Goal: Transaction & Acquisition: Book appointment/travel/reservation

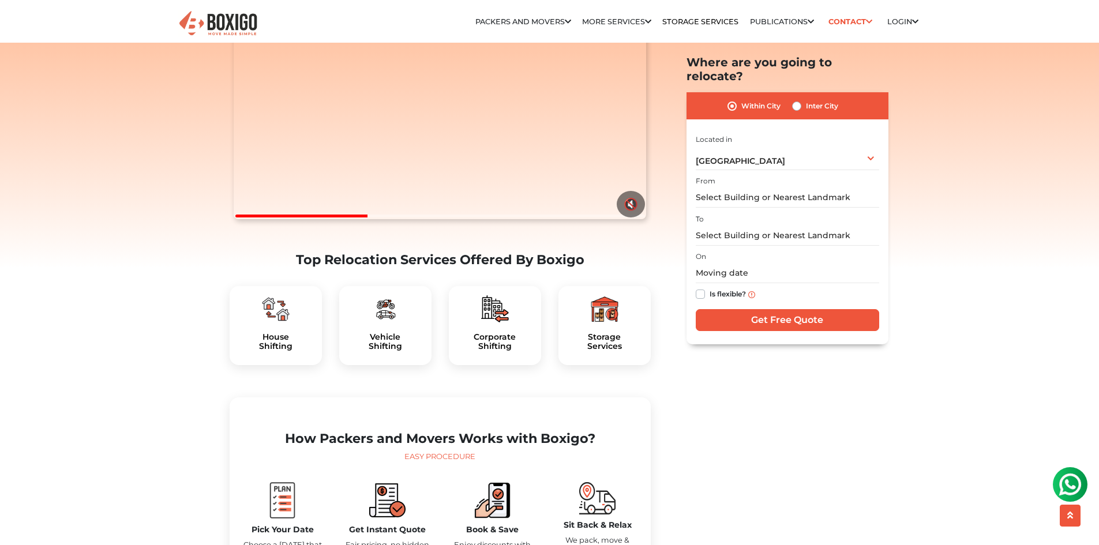
scroll to position [164, 0]
click at [291, 352] on div "House Shifting" at bounding box center [276, 325] width 92 height 80
click at [752, 188] on input "text" at bounding box center [787, 198] width 183 height 20
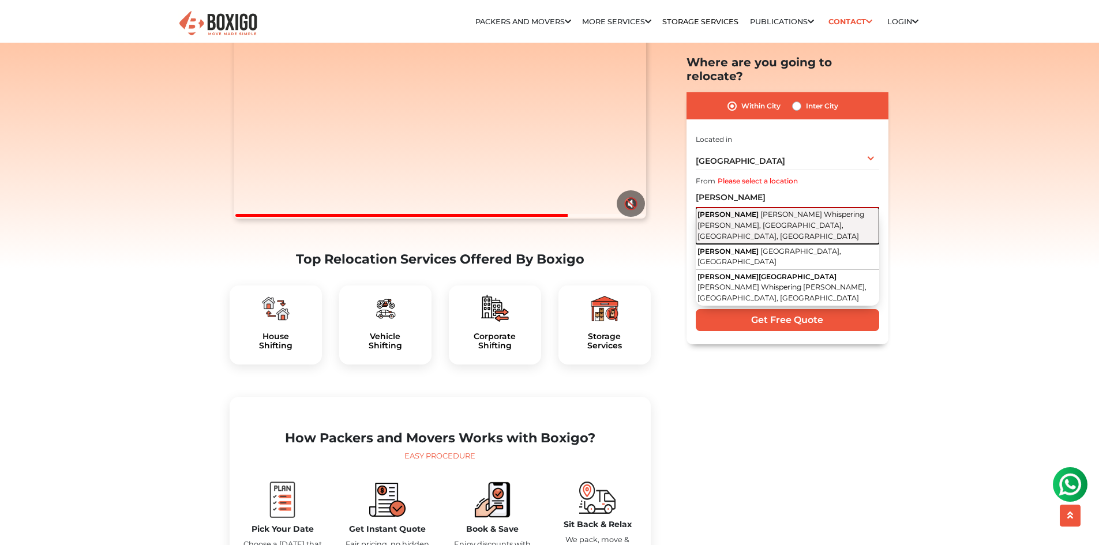
click at [807, 210] on span "[PERSON_NAME] Whispering [PERSON_NAME], [GEOGRAPHIC_DATA], [GEOGRAPHIC_DATA], […" at bounding box center [780, 225] width 167 height 30
type input "[PERSON_NAME], [PERSON_NAME] Whispering [PERSON_NAME], [GEOGRAPHIC_DATA], [GEOG…"
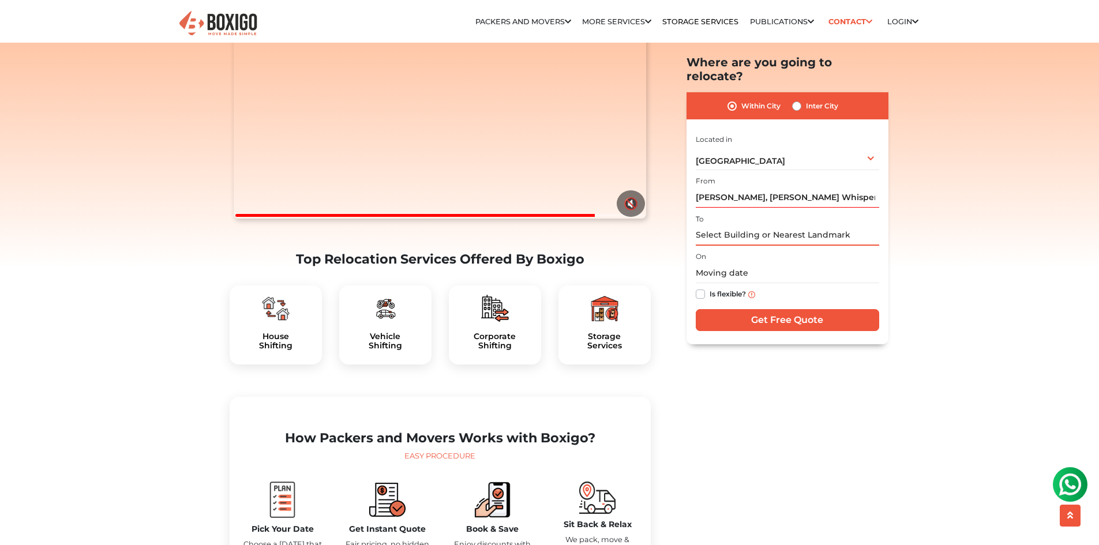
click at [768, 225] on input "text" at bounding box center [787, 235] width 183 height 20
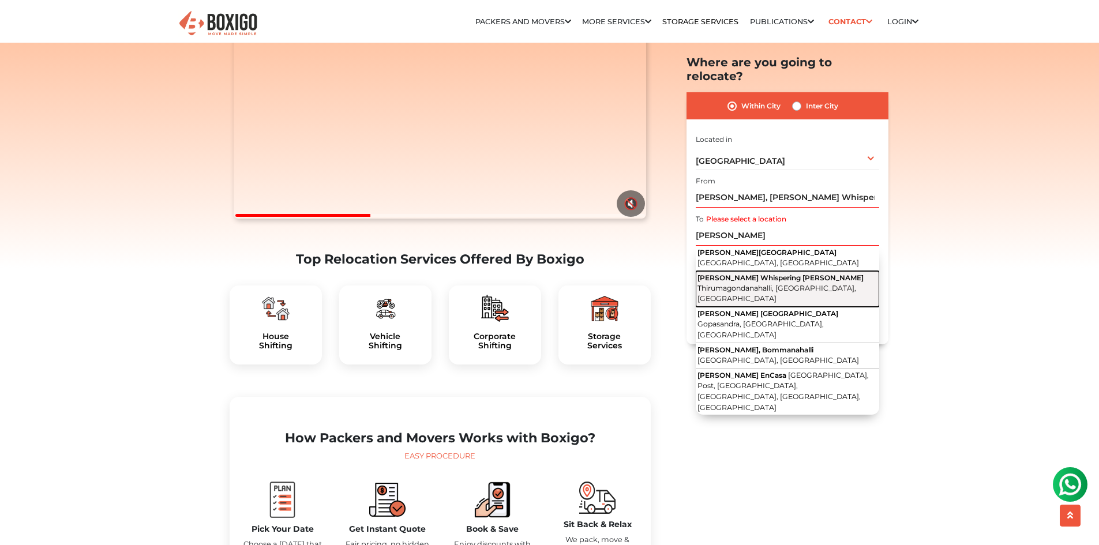
click at [772, 273] on span "[PERSON_NAME] Whispering [PERSON_NAME]" at bounding box center [780, 277] width 166 height 9
type input "[PERSON_NAME] Whispering [PERSON_NAME], [GEOGRAPHIC_DATA], [GEOGRAPHIC_DATA], […"
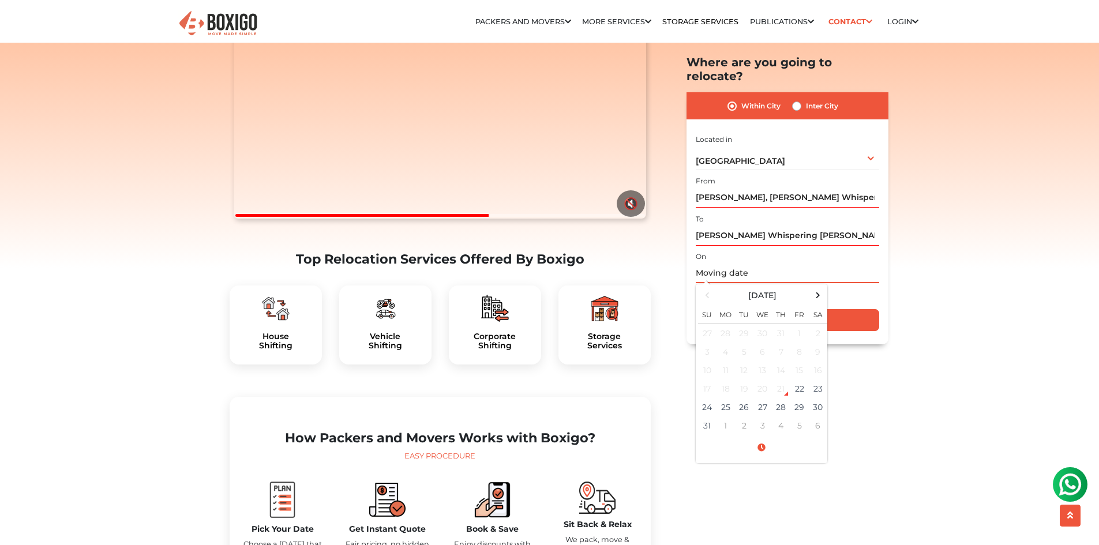
click at [741, 264] on input "text" at bounding box center [787, 274] width 183 height 20
click at [727, 399] on td "25" at bounding box center [725, 408] width 18 height 18
type input "08/25/2025 12:00 AM"
click at [849, 314] on input "Get Free Quote" at bounding box center [787, 321] width 183 height 22
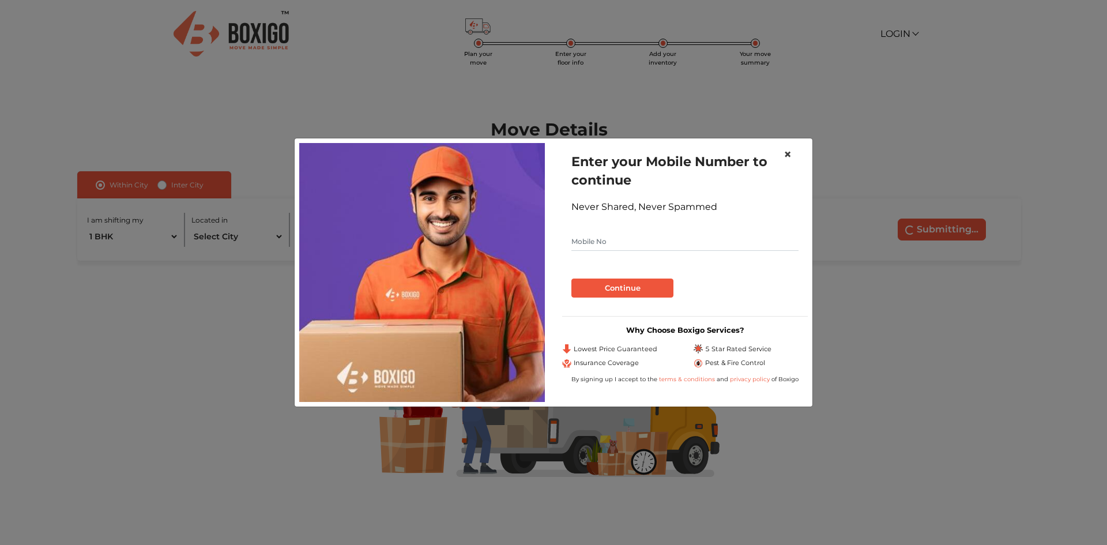
click at [787, 152] on span "×" at bounding box center [788, 154] width 8 height 17
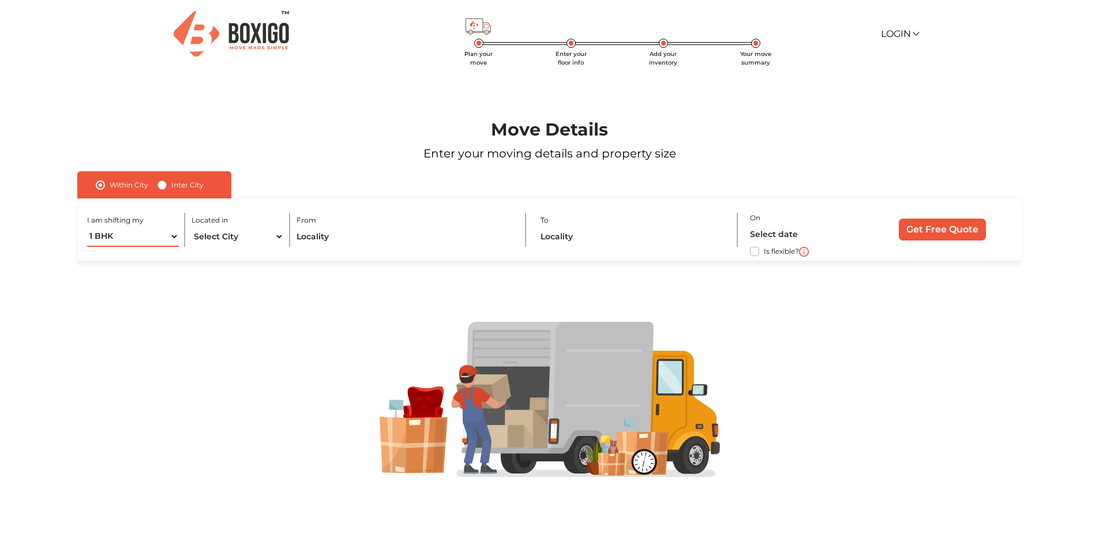
click at [175, 234] on select "1 BHK 2 BHK 3 BHK 3 + BHK FEW ITEMS" at bounding box center [133, 237] width 92 height 20
select select "3 BHK"
click at [87, 227] on select "1 BHK 2 BHK 3 BHK 3 + BHK FEW ITEMS" at bounding box center [133, 237] width 92 height 20
click at [232, 232] on select "Select City [GEOGRAPHIC_DATA] [GEOGRAPHIC_DATA] [GEOGRAPHIC_DATA] [GEOGRAPHIC_D…" at bounding box center [237, 237] width 92 height 20
select select "[GEOGRAPHIC_DATA]"
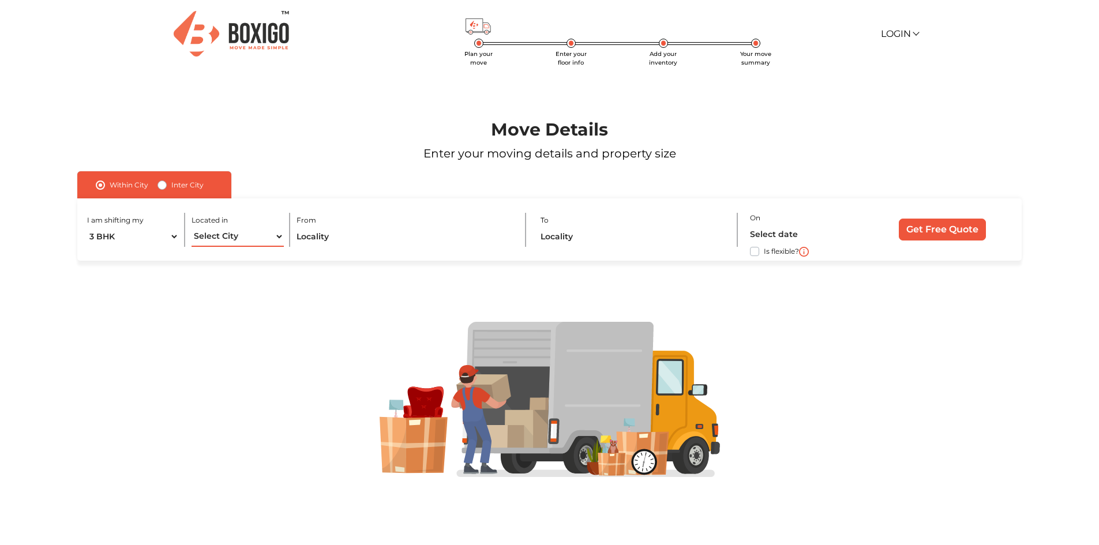
click at [191, 227] on select "Select City [GEOGRAPHIC_DATA] [GEOGRAPHIC_DATA] [GEOGRAPHIC_DATA] [GEOGRAPHIC_D…" at bounding box center [237, 237] width 92 height 20
click at [354, 239] on input "text" at bounding box center [404, 237] width 216 height 20
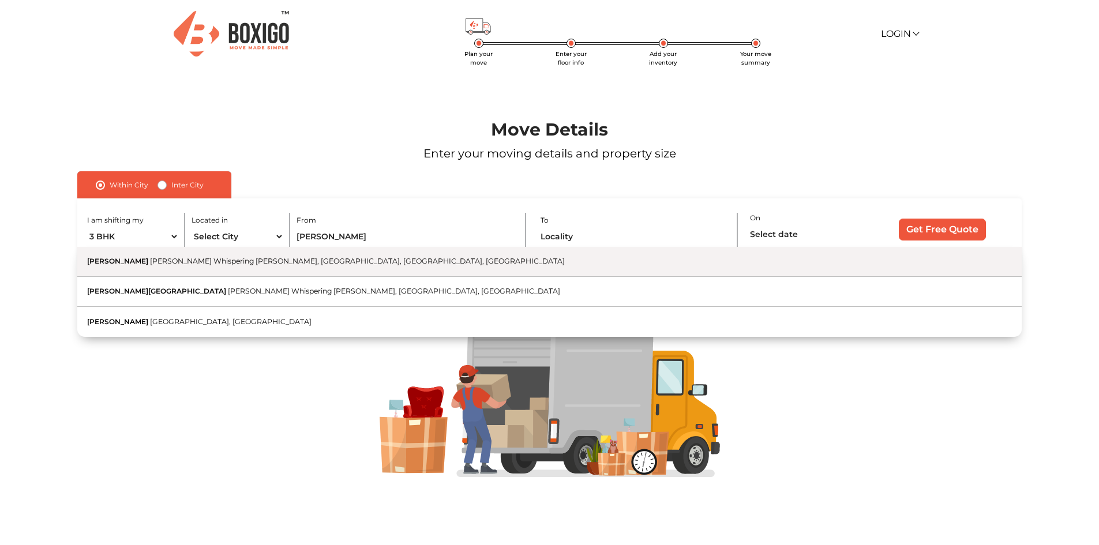
click at [281, 260] on span "[PERSON_NAME] Whispering [PERSON_NAME], [GEOGRAPHIC_DATA], [GEOGRAPHIC_DATA], […" at bounding box center [357, 261] width 415 height 9
type input "[PERSON_NAME], [PERSON_NAME] Whispering [PERSON_NAME], [GEOGRAPHIC_DATA], [GEOG…"
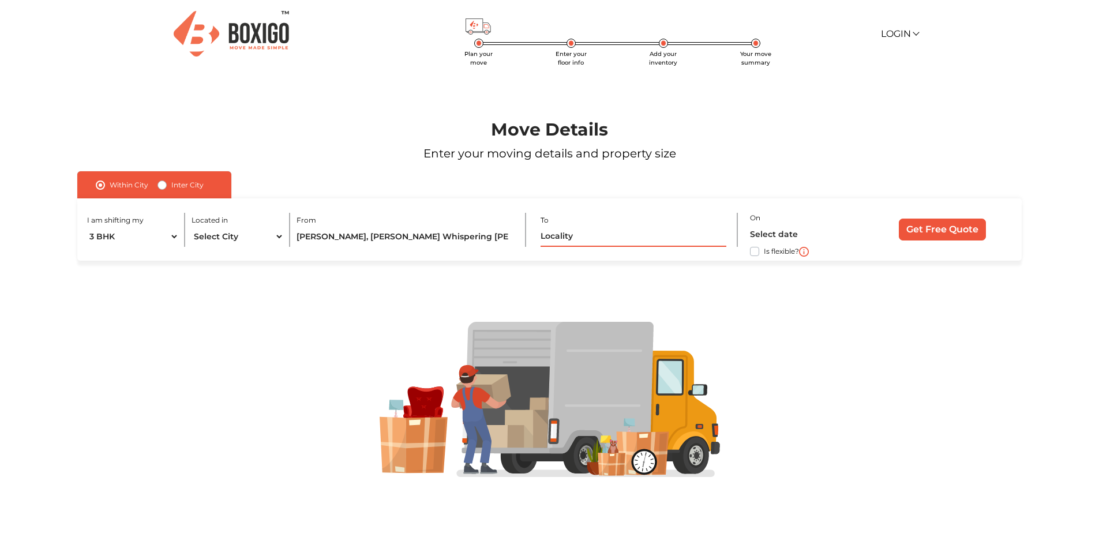
click at [572, 237] on input "text" at bounding box center [632, 237] width 185 height 20
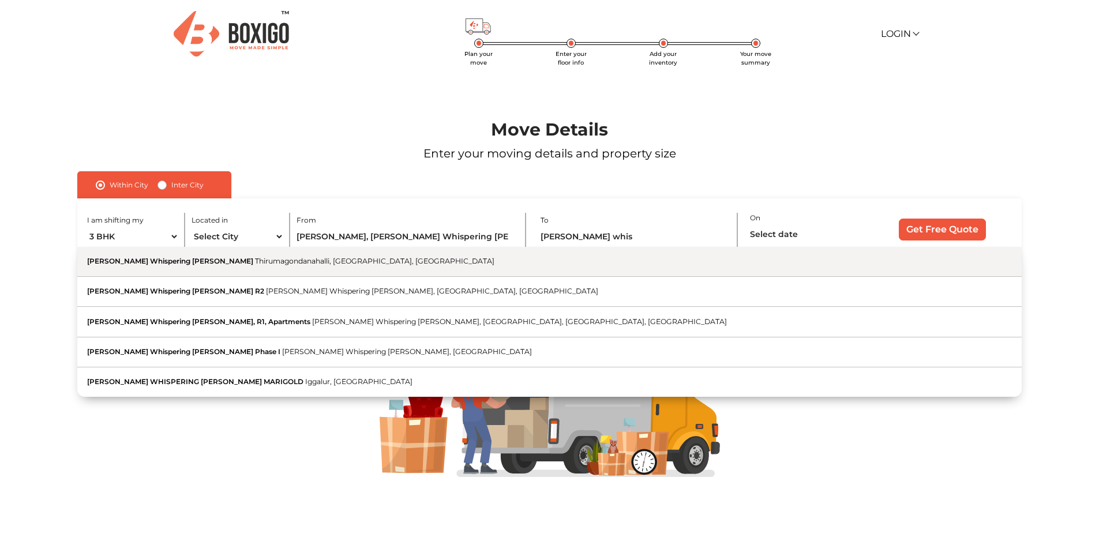
click at [314, 259] on span "Thirumagondanahalli, [GEOGRAPHIC_DATA], [GEOGRAPHIC_DATA]" at bounding box center [374, 261] width 239 height 9
type input "[PERSON_NAME] Whispering [PERSON_NAME], [GEOGRAPHIC_DATA], [GEOGRAPHIC_DATA], […"
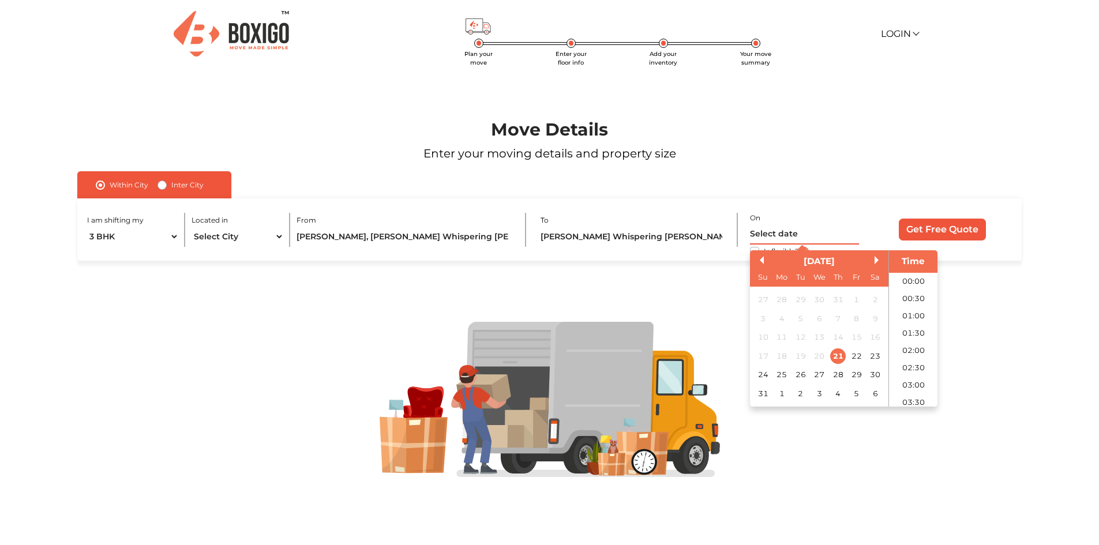
scroll to position [392, 0]
click at [785, 234] on input "text" at bounding box center [804, 234] width 109 height 20
click at [783, 373] on div "25" at bounding box center [782, 375] width 16 height 16
type input "[DATE] 12:00 AM"
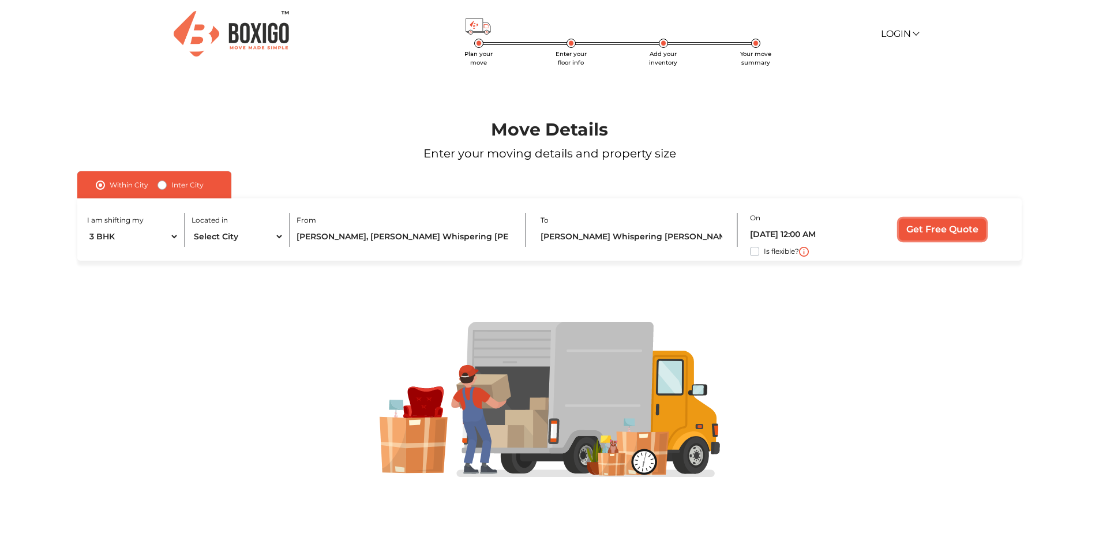
click at [944, 225] on input "Get Free Quote" at bounding box center [941, 230] width 87 height 22
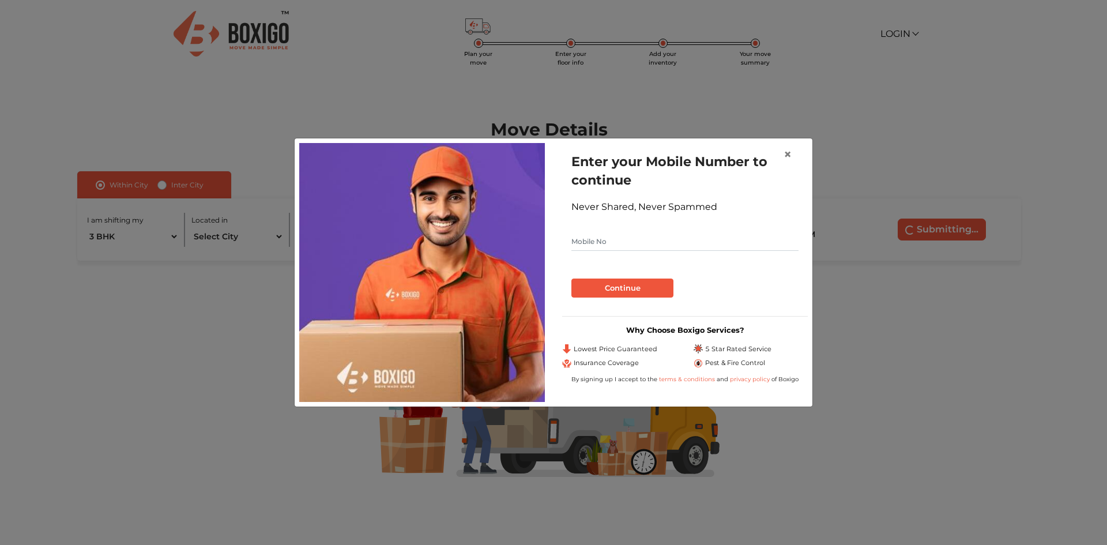
click at [644, 242] on input "text" at bounding box center [685, 241] width 227 height 18
type input "9880968776"
click at [614, 288] on button "Continue" at bounding box center [623, 289] width 102 height 20
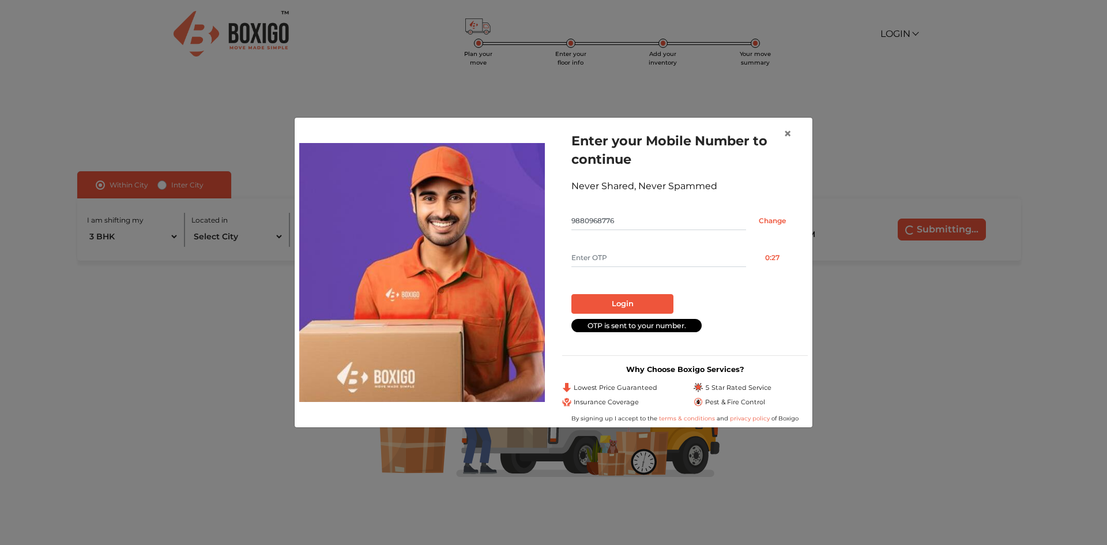
click at [616, 258] on input "text" at bounding box center [659, 258] width 175 height 18
type input "1078"
click at [617, 302] on button "Login" at bounding box center [623, 304] width 102 height 20
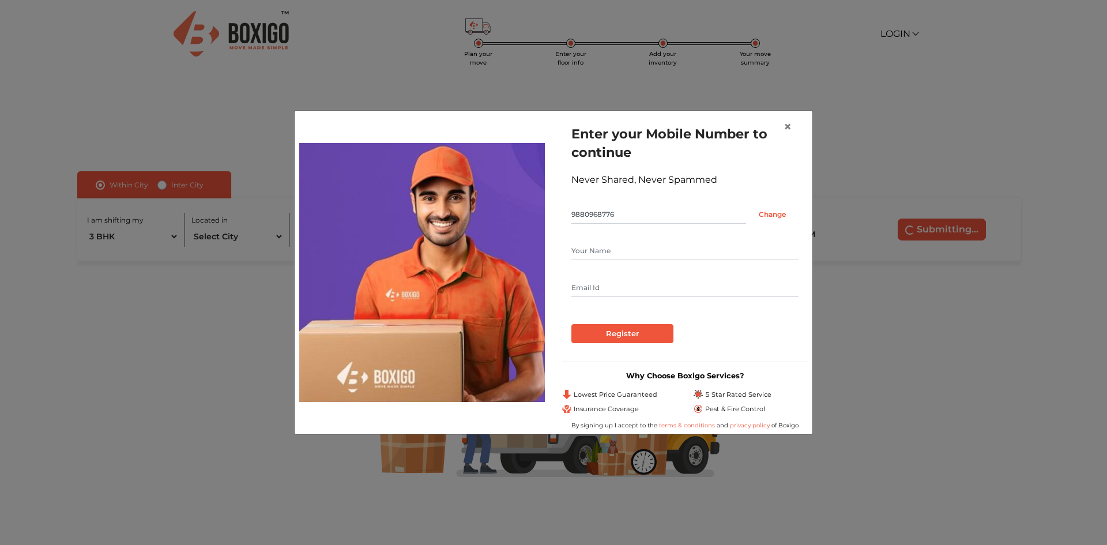
click at [626, 250] on input "text" at bounding box center [685, 251] width 227 height 18
type input "Naga [PERSON_NAME]"
type input "k"
type input "[EMAIL_ADDRESS][DOMAIN_NAME]"
click at [634, 337] on input "Register" at bounding box center [623, 334] width 102 height 20
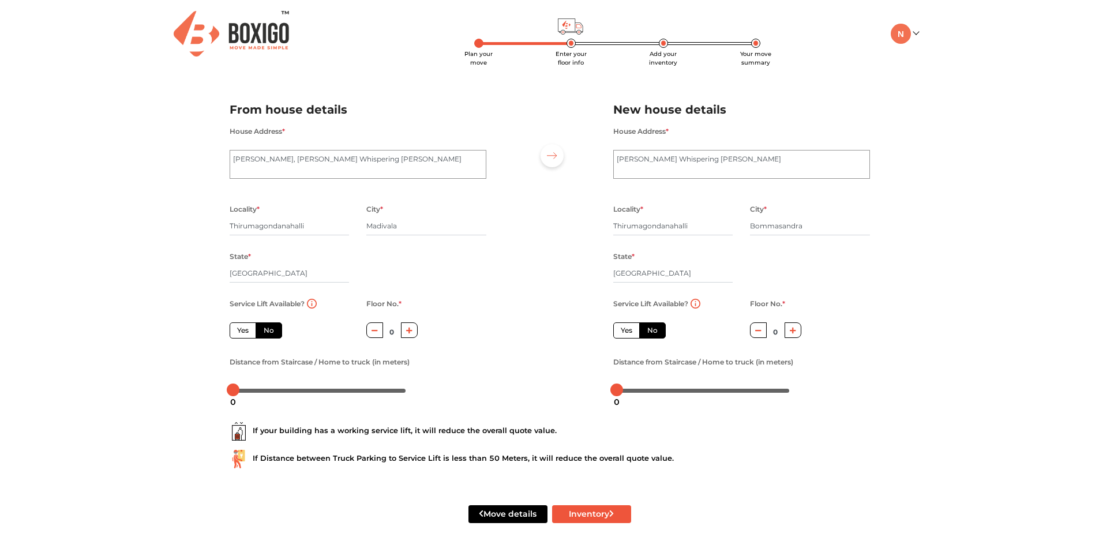
click at [410, 332] on icon "button" at bounding box center [409, 330] width 6 height 7
type input "4"
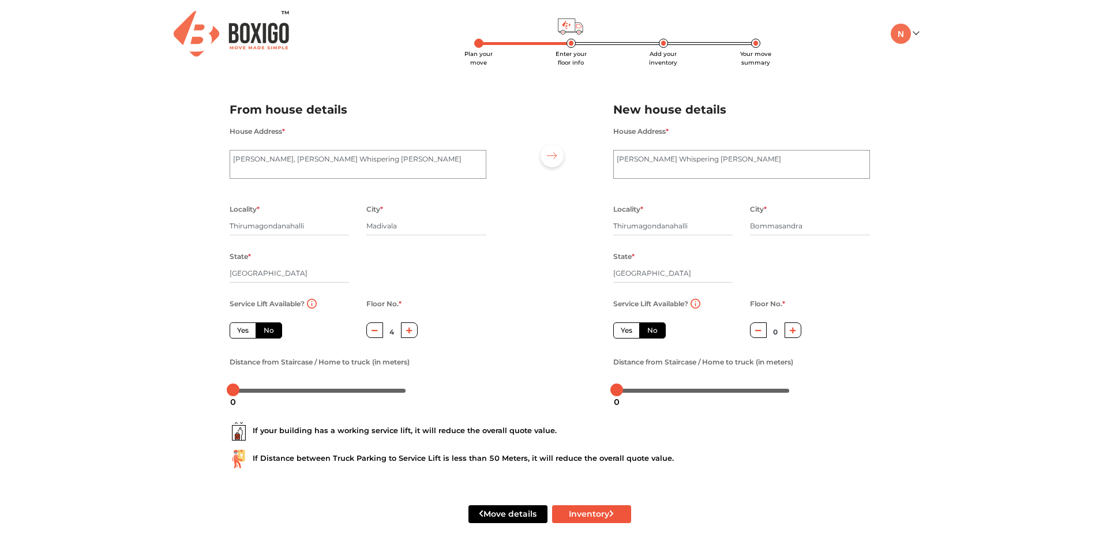
click at [792, 326] on button "button" at bounding box center [792, 330] width 17 height 16
type input "2"
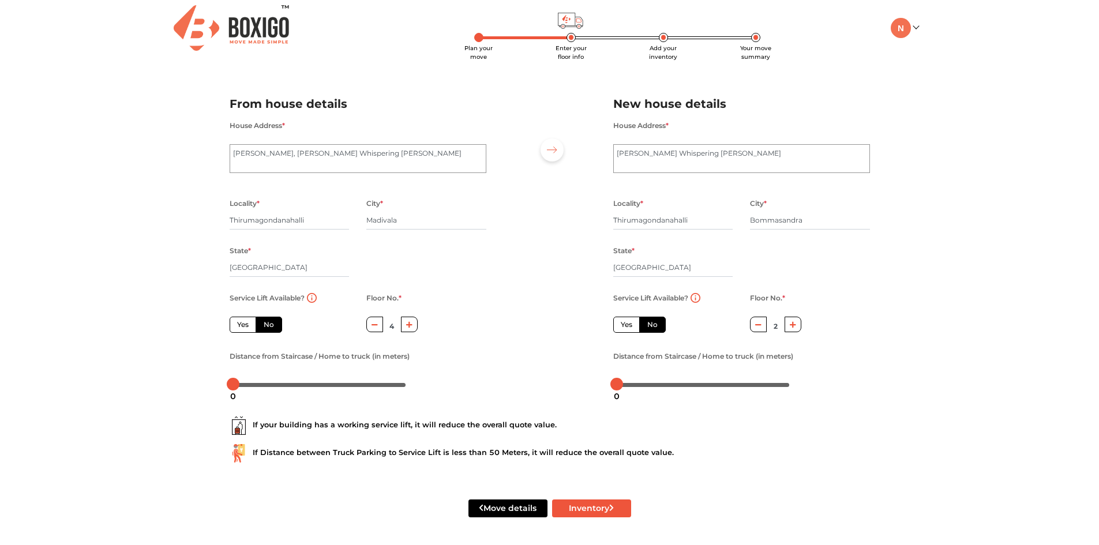
click at [241, 380] on div at bounding box center [320, 384] width 180 height 18
drag, startPoint x: 234, startPoint y: 384, endPoint x: 253, endPoint y: 384, distance: 18.5
click at [253, 384] on div at bounding box center [251, 384] width 13 height 13
drag, startPoint x: 257, startPoint y: 384, endPoint x: 281, endPoint y: 388, distance: 25.1
click at [281, 388] on body "Plan your move Enter your floor info Add your inventory Your move summary My Mo…" at bounding box center [549, 266] width 1099 height 545
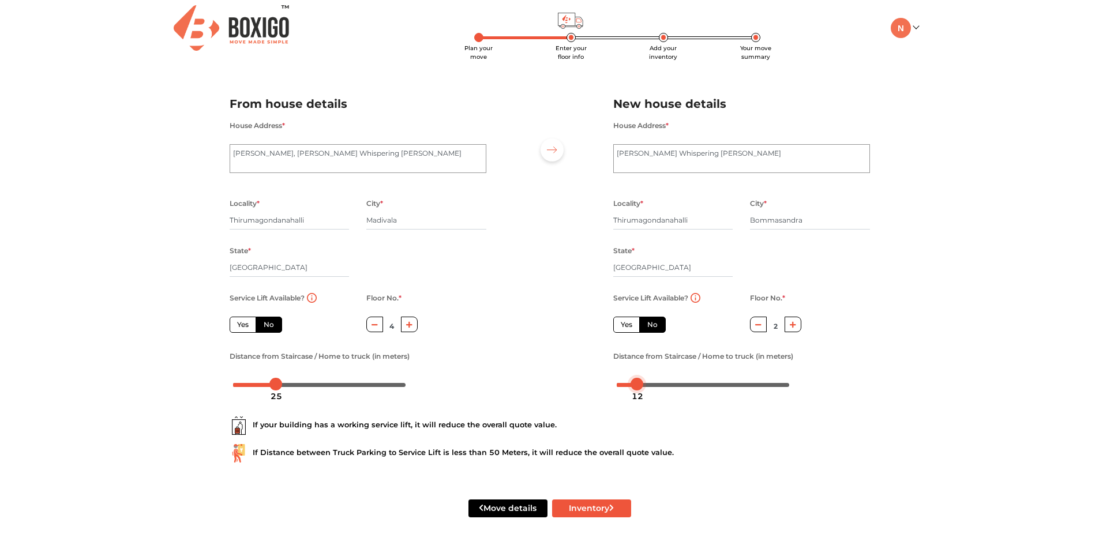
drag, startPoint x: 619, startPoint y: 384, endPoint x: 640, endPoint y: 384, distance: 20.8
click at [640, 384] on div at bounding box center [636, 384] width 13 height 13
click at [630, 382] on div at bounding box center [633, 384] width 13 height 13
click at [578, 507] on button "Inventory" at bounding box center [591, 508] width 79 height 18
radio input "true"
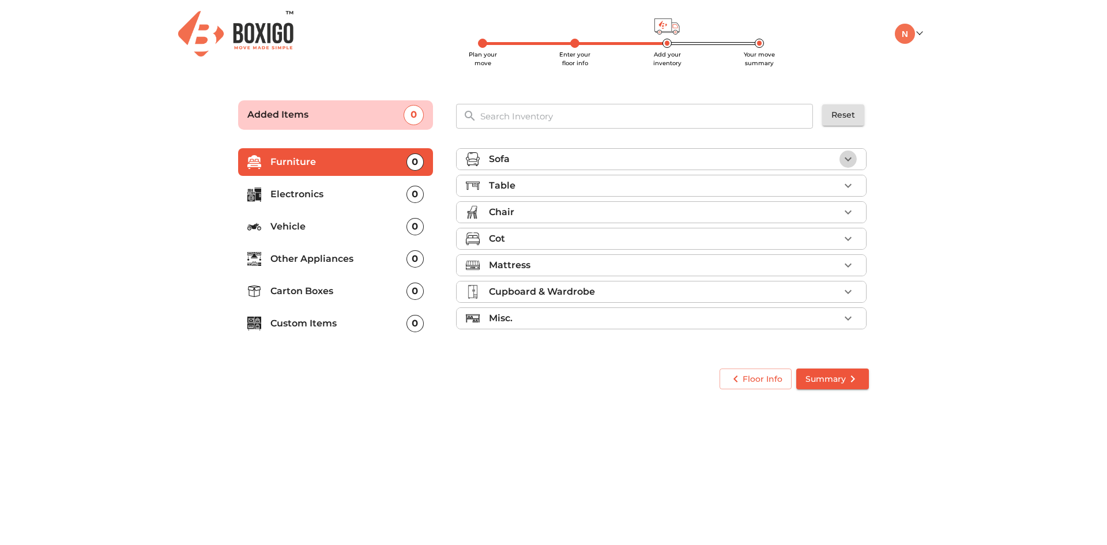
click at [852, 152] on icon "button" at bounding box center [848, 159] width 14 height 14
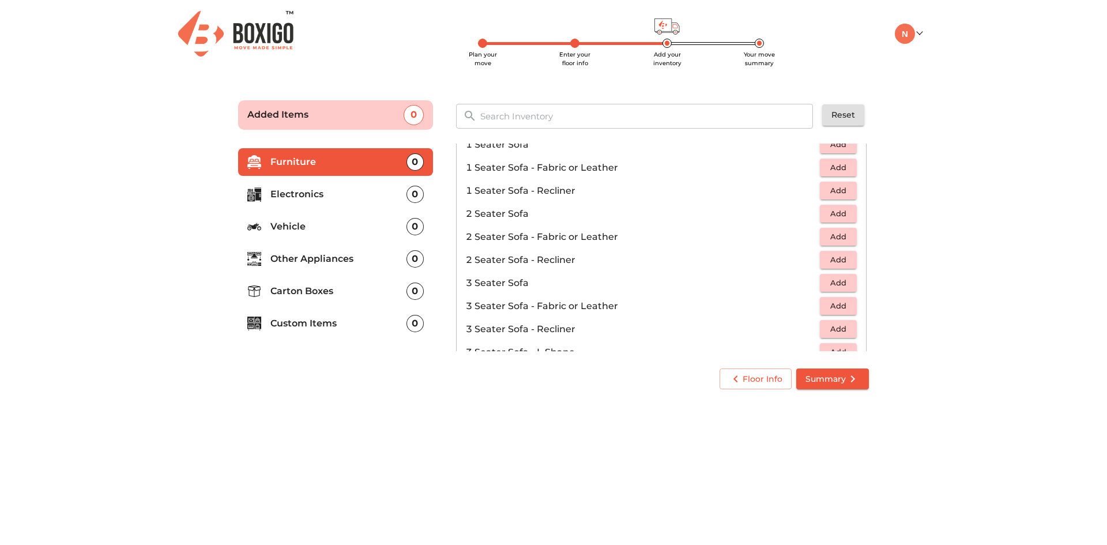
scroll to position [42, 0]
click at [832, 301] on span "Add" at bounding box center [838, 305] width 25 height 13
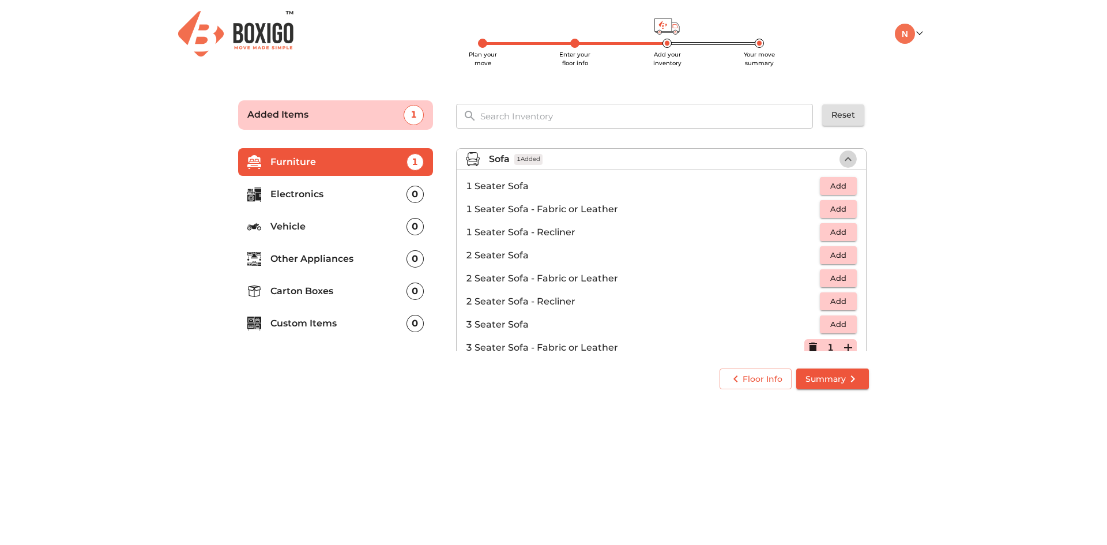
click at [845, 159] on icon "button" at bounding box center [848, 159] width 7 height 4
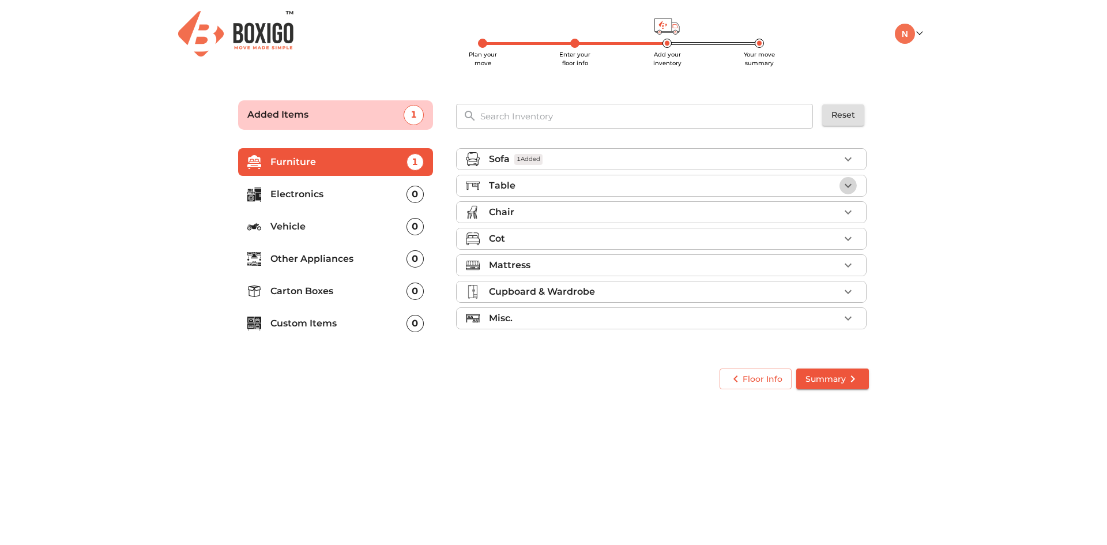
click at [852, 184] on icon "button" at bounding box center [848, 186] width 14 height 14
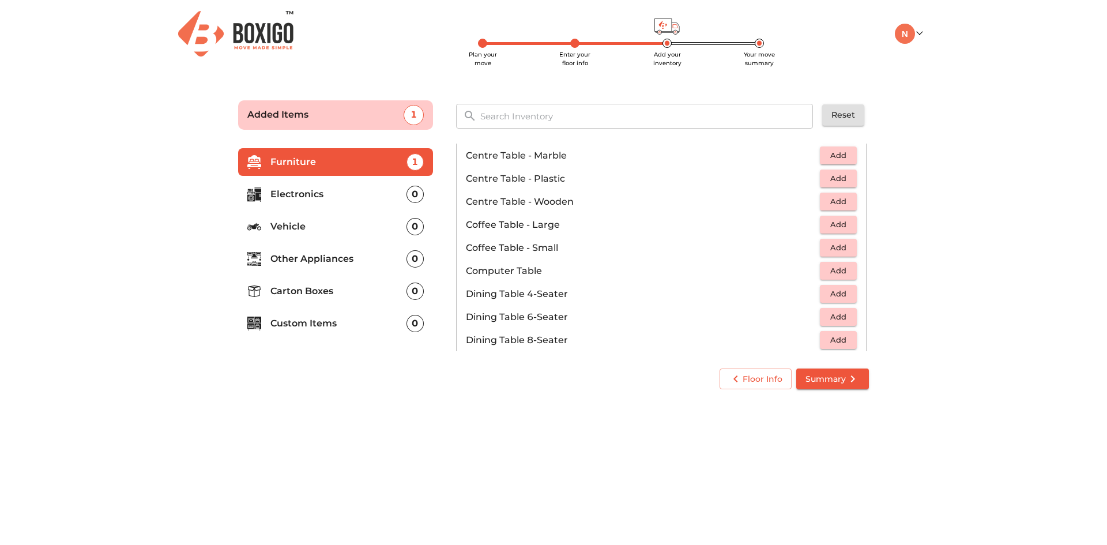
scroll to position [104, 0]
click at [848, 269] on button "Add" at bounding box center [838, 270] width 37 height 18
click at [848, 269] on icon "button" at bounding box center [848, 271] width 14 height 14
click at [838, 317] on span "Add" at bounding box center [838, 316] width 25 height 13
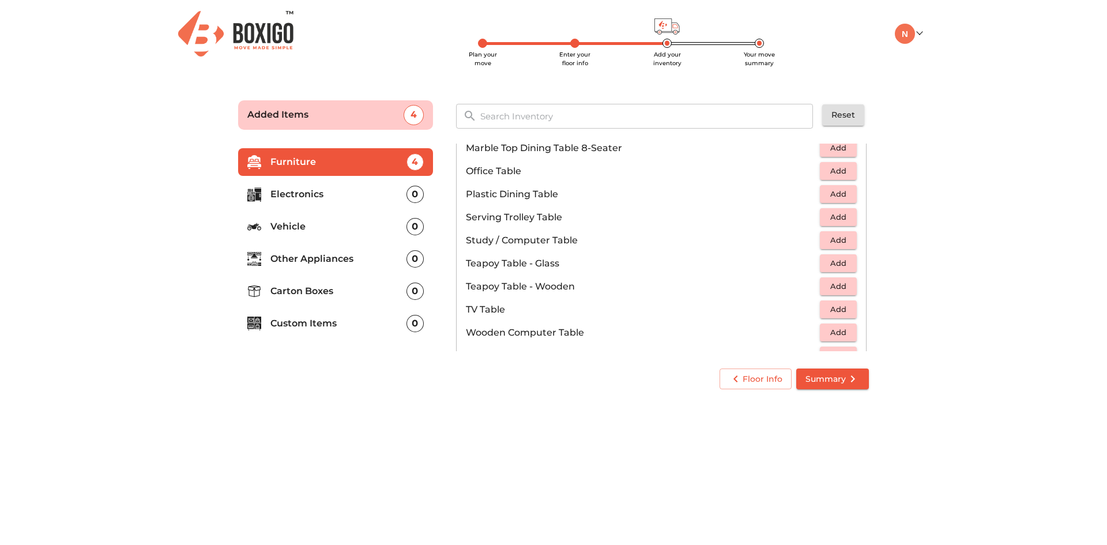
scroll to position [596, 0]
click at [840, 285] on span "Add" at bounding box center [838, 285] width 25 height 13
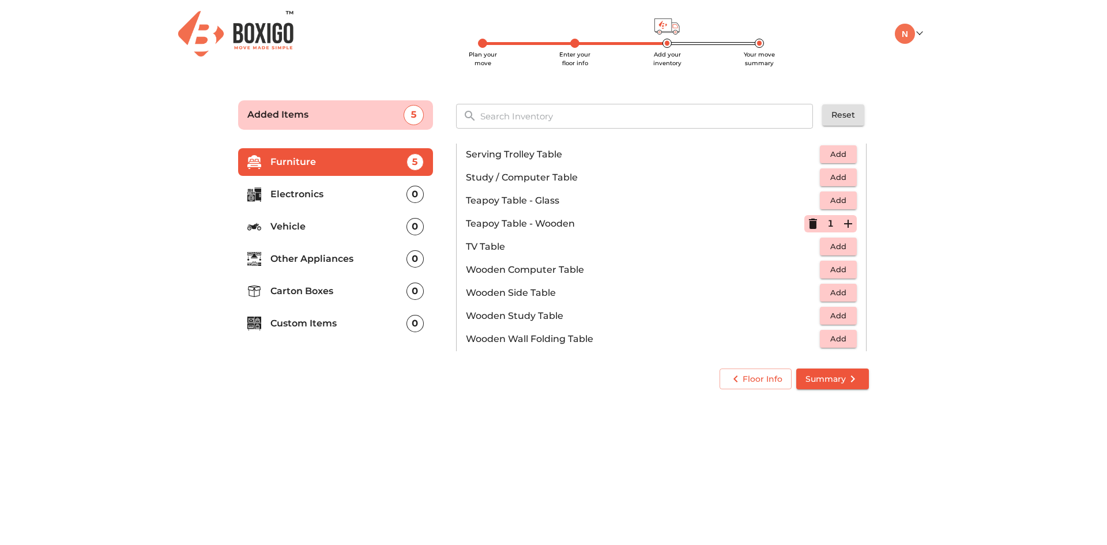
scroll to position [659, 0]
click at [838, 247] on span "Add" at bounding box center [838, 245] width 25 height 13
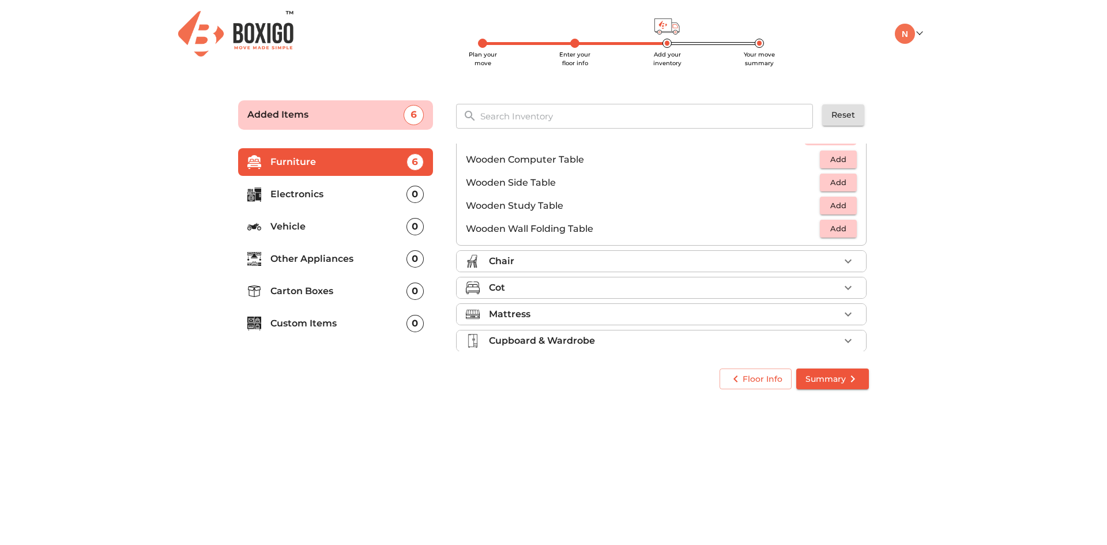
scroll to position [769, 0]
click at [845, 260] on icon "button" at bounding box center [848, 260] width 7 height 4
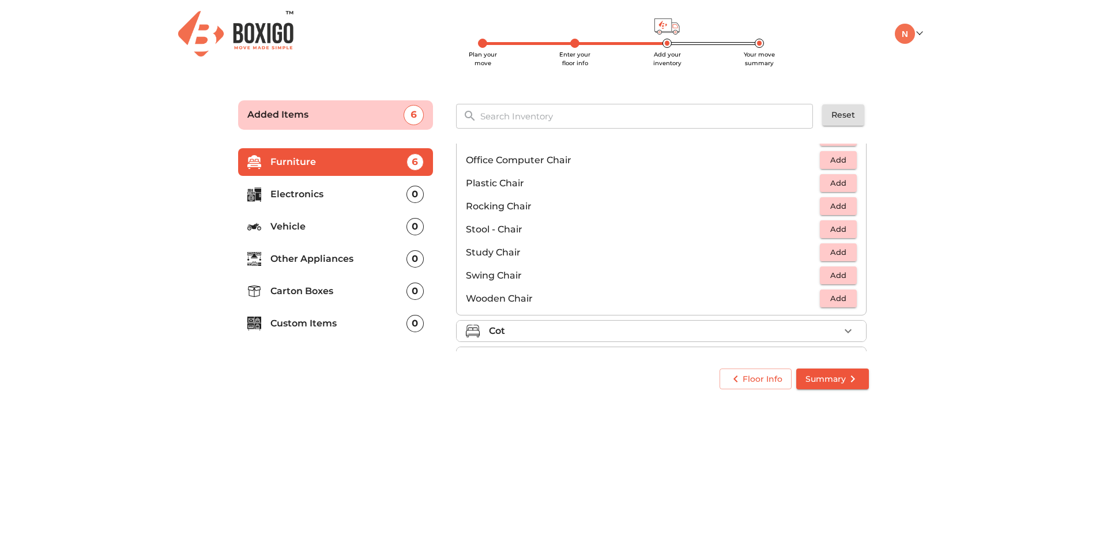
scroll to position [400, 0]
click at [838, 253] on span "Add" at bounding box center [838, 254] width 25 height 13
click at [841, 253] on icon "button" at bounding box center [848, 255] width 14 height 14
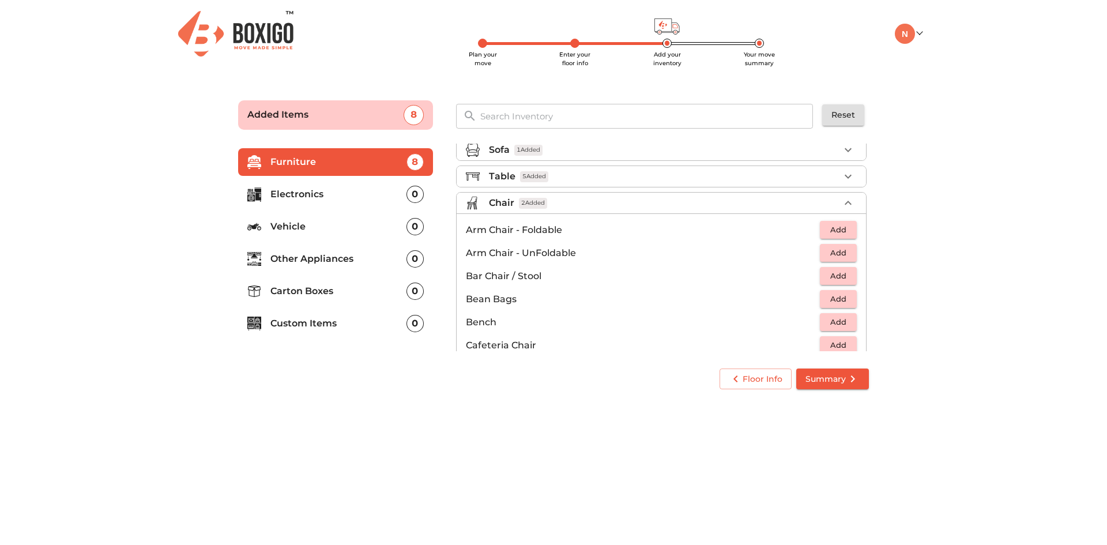
scroll to position [0, 0]
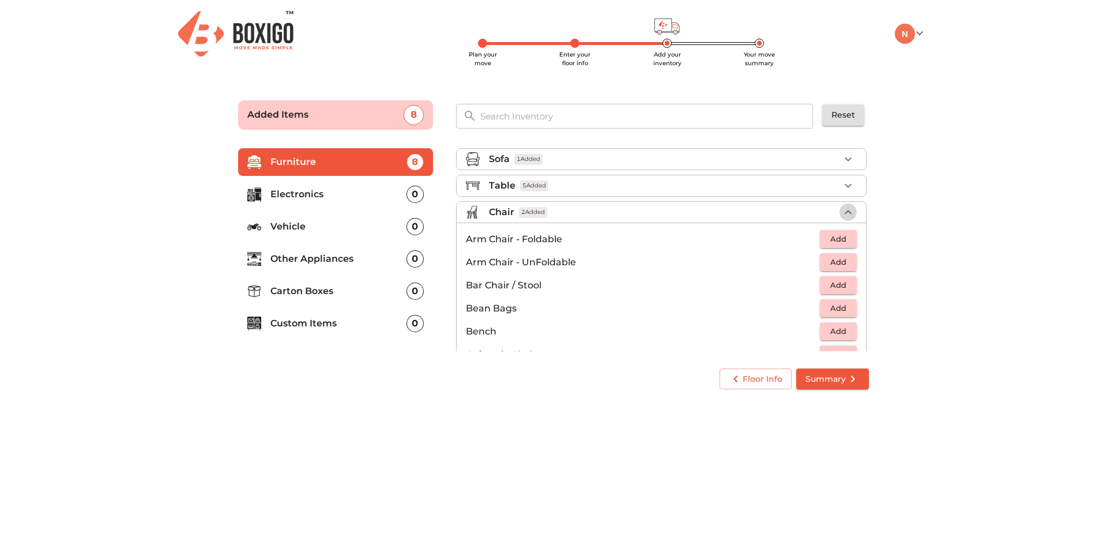
click at [844, 210] on icon "button" at bounding box center [848, 212] width 14 height 14
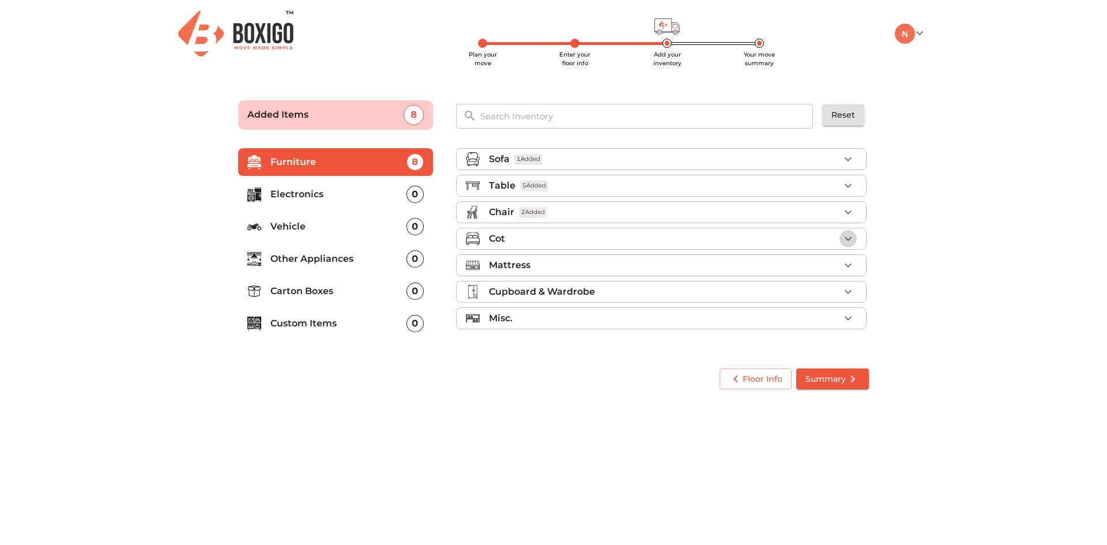
click at [848, 236] on icon "button" at bounding box center [848, 239] width 14 height 14
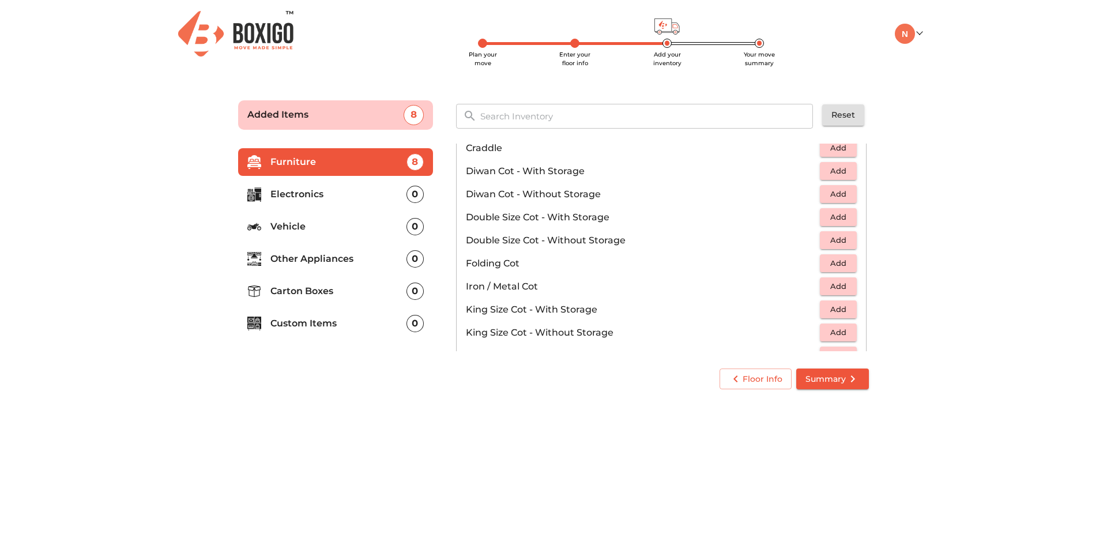
scroll to position [164, 0]
click at [833, 238] on span "Add" at bounding box center [838, 239] width 25 height 13
click at [841, 238] on icon "button" at bounding box center [848, 240] width 14 height 14
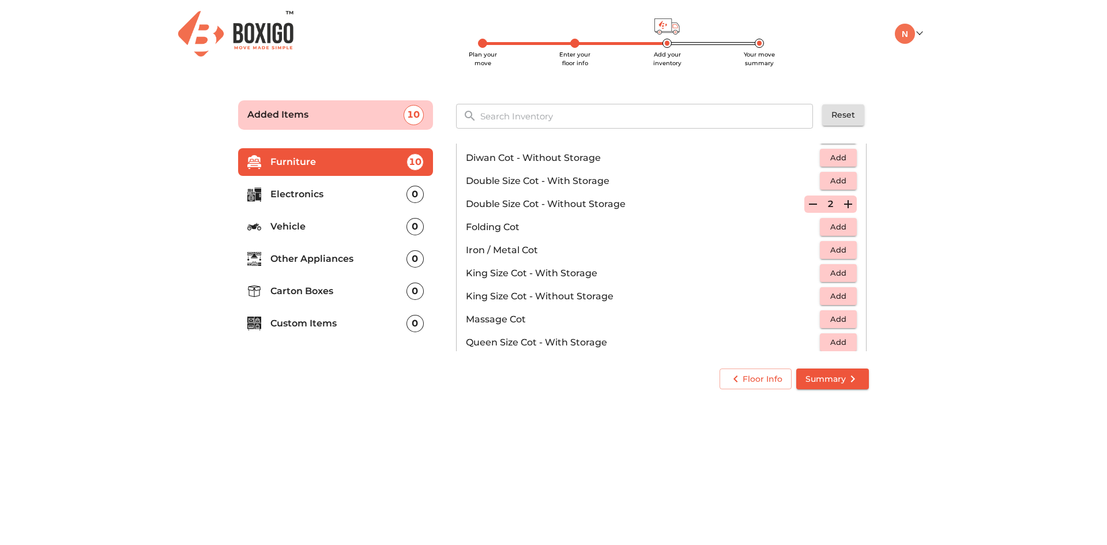
scroll to position [201, 0]
click at [807, 202] on icon "button" at bounding box center [813, 204] width 14 height 14
click at [839, 293] on span "Add" at bounding box center [838, 295] width 25 height 13
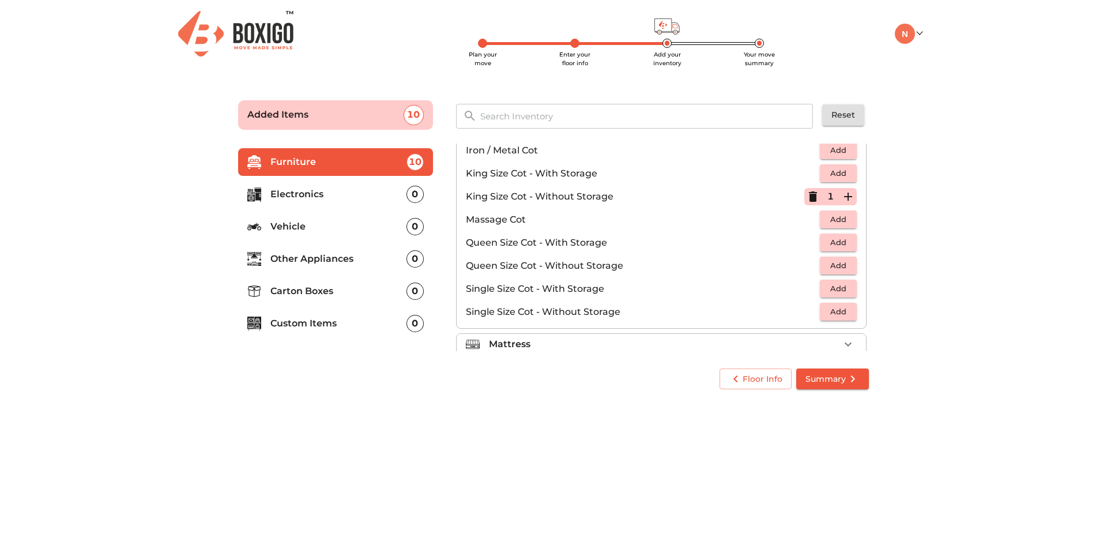
scroll to position [303, 0]
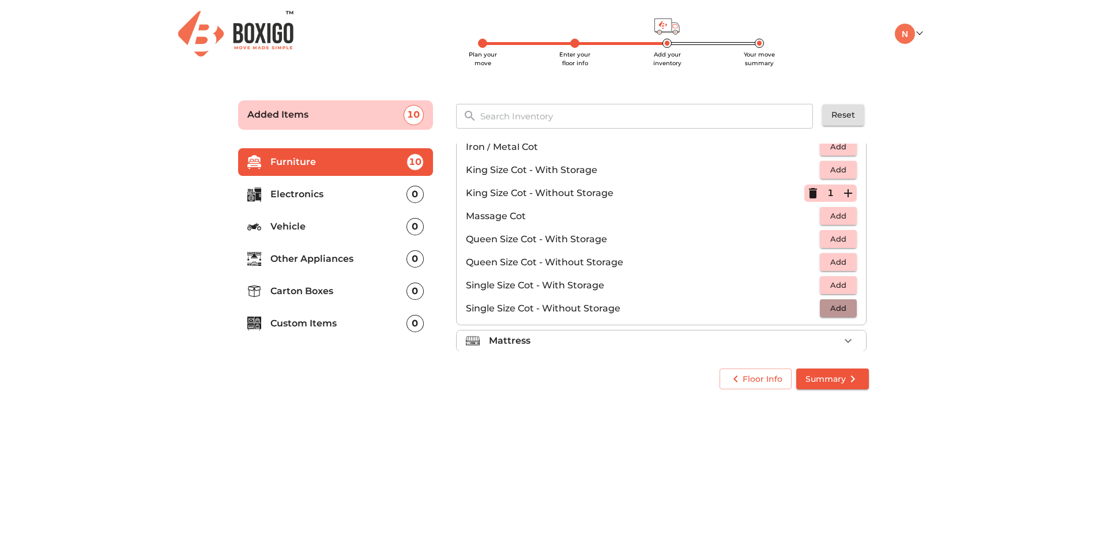
click at [843, 309] on span "Add" at bounding box center [838, 308] width 25 height 13
click at [844, 309] on icon "button" at bounding box center [848, 308] width 8 height 8
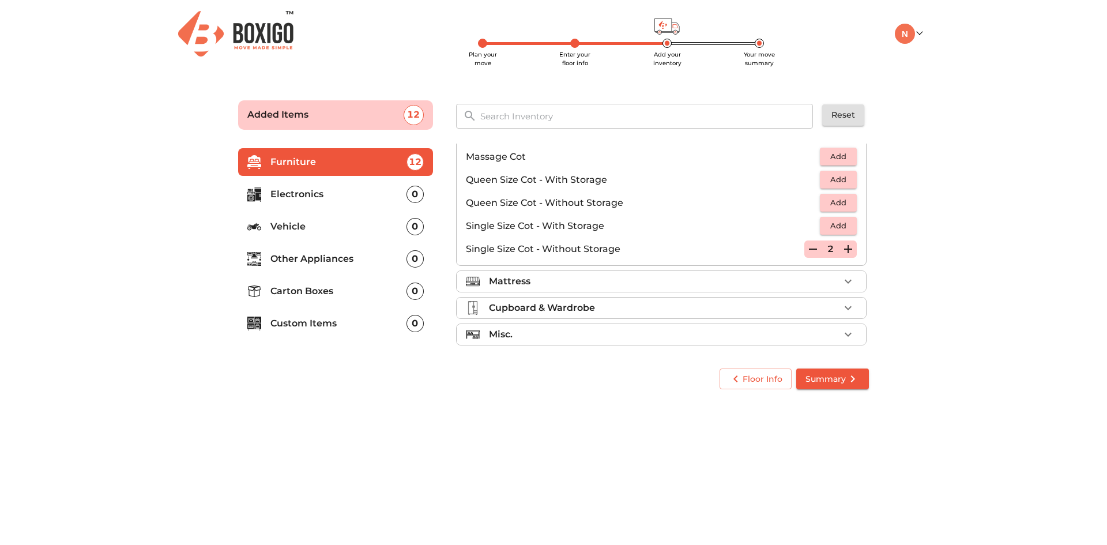
scroll to position [366, 0]
click at [727, 276] on div "Mattress" at bounding box center [664, 278] width 351 height 14
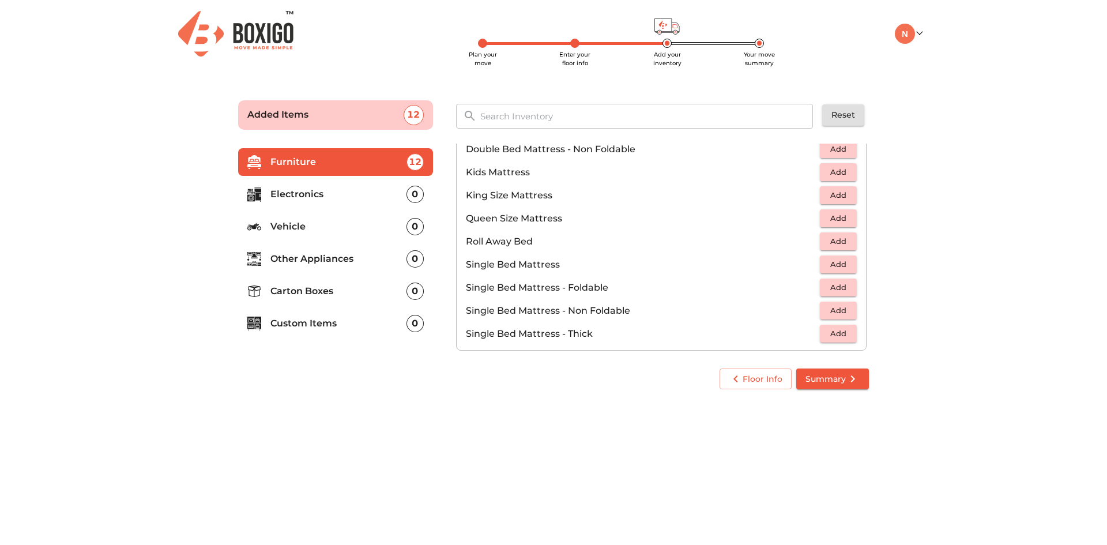
scroll to position [131, 0]
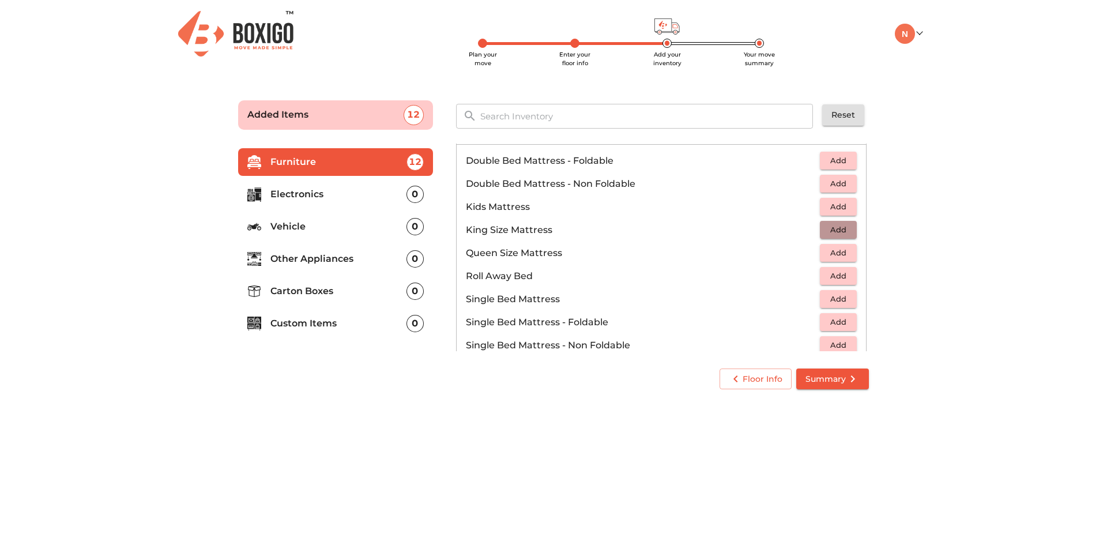
click at [828, 230] on span "Add" at bounding box center [838, 229] width 25 height 13
click at [836, 183] on span "Add" at bounding box center [838, 183] width 25 height 13
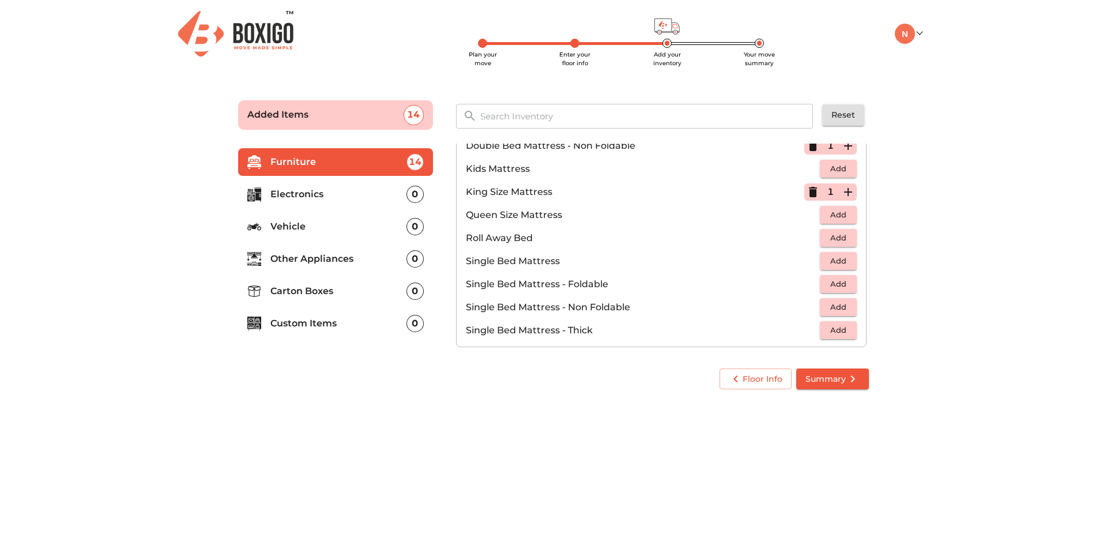
scroll to position [170, 0]
click at [840, 304] on span "Add" at bounding box center [838, 306] width 25 height 13
click at [845, 304] on icon "button" at bounding box center [848, 307] width 14 height 14
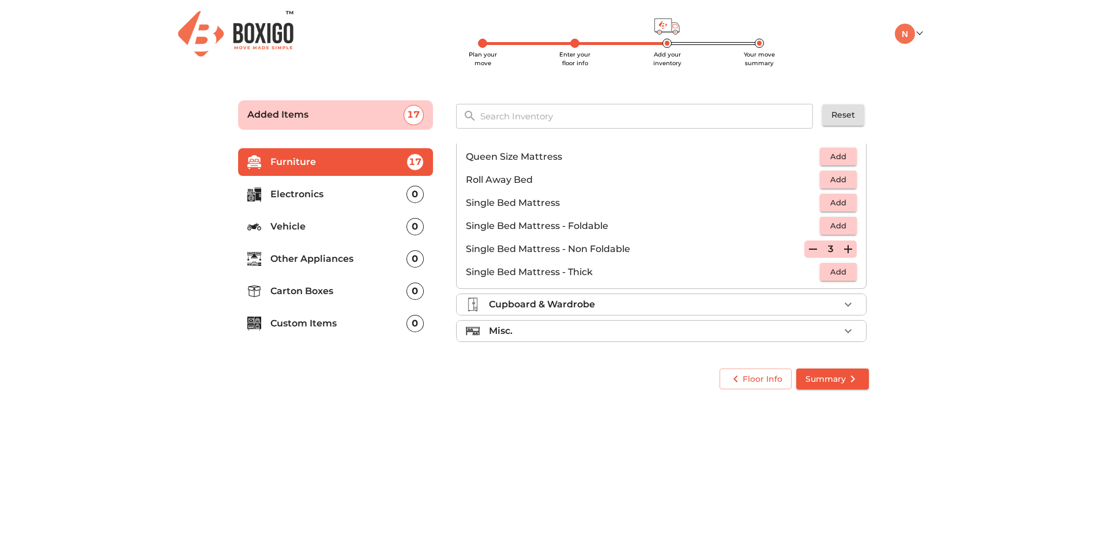
click at [758, 303] on div "Cupboard & Wardrobe" at bounding box center [664, 305] width 351 height 14
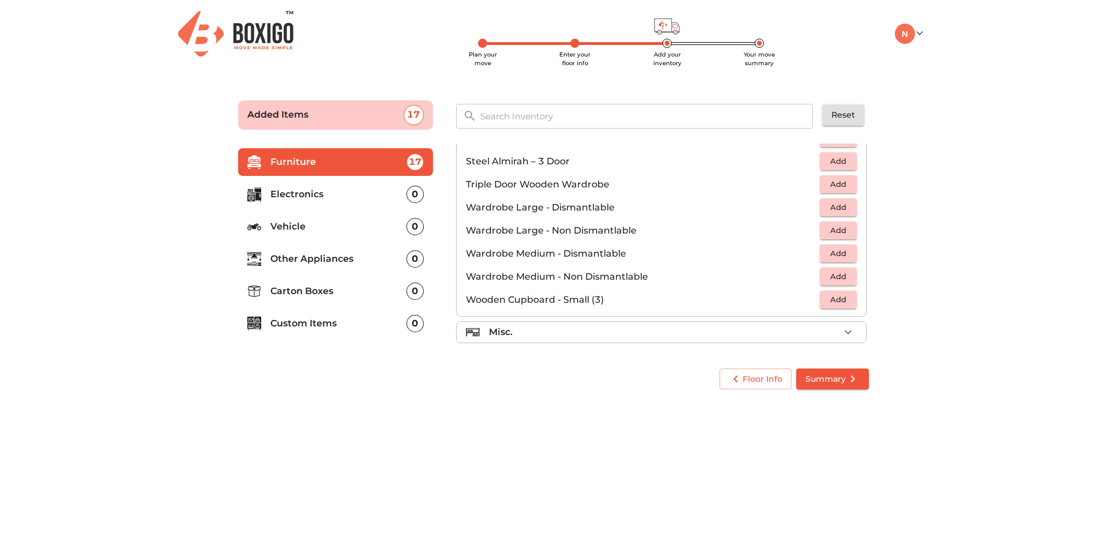
scroll to position [389, 0]
click at [840, 271] on span "Add" at bounding box center [838, 275] width 25 height 13
click at [841, 271] on icon "button" at bounding box center [848, 276] width 14 height 14
click at [841, 327] on icon "button" at bounding box center [848, 331] width 14 height 14
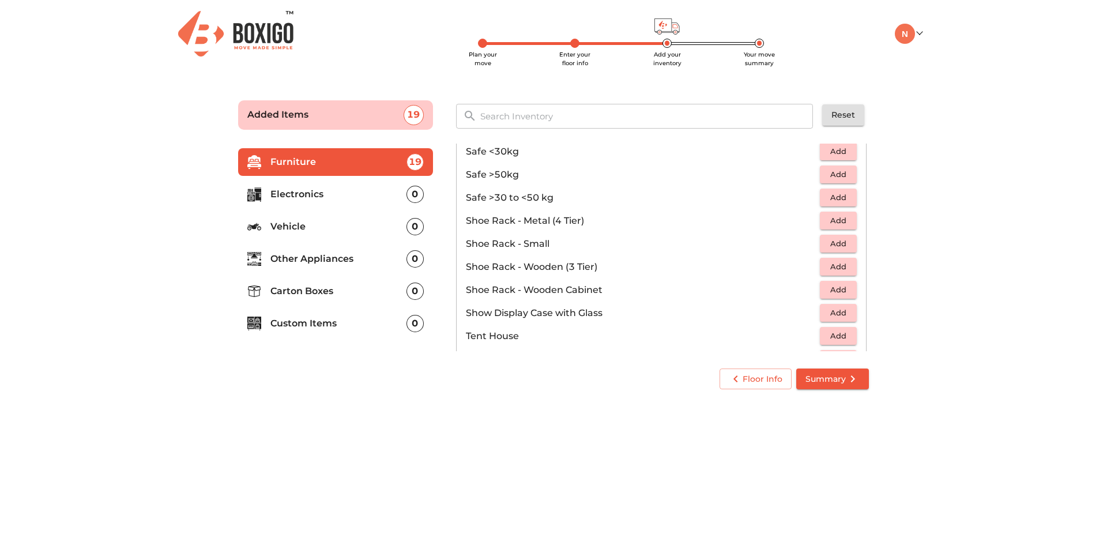
scroll to position [620, 0]
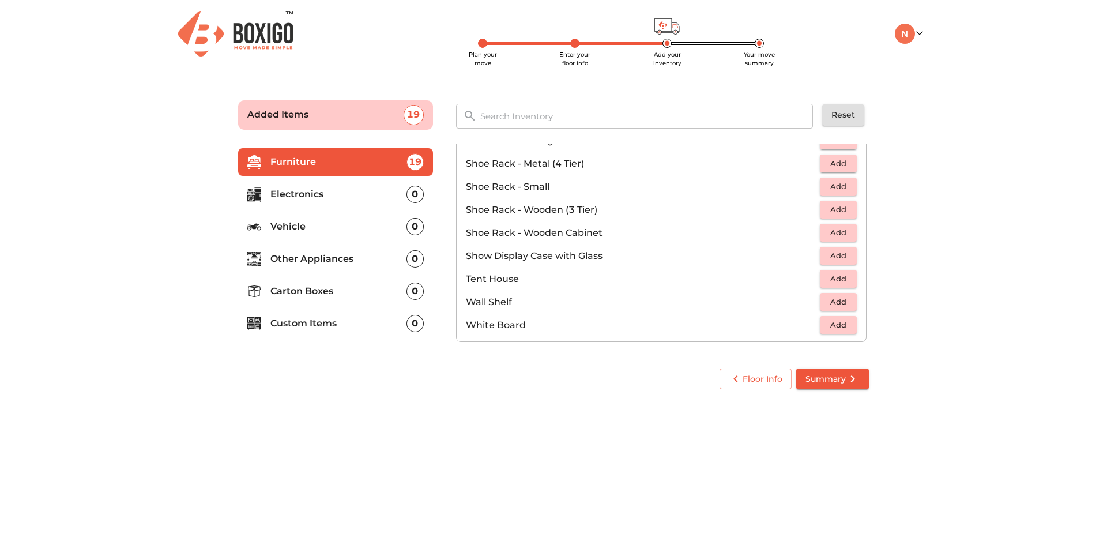
click at [948, 196] on main "Plan your move Enter your floor info Add your inventory Your move summary Added…" at bounding box center [553, 242] width 1107 height 317
click at [307, 258] on p "Other Appliances" at bounding box center [338, 259] width 136 height 14
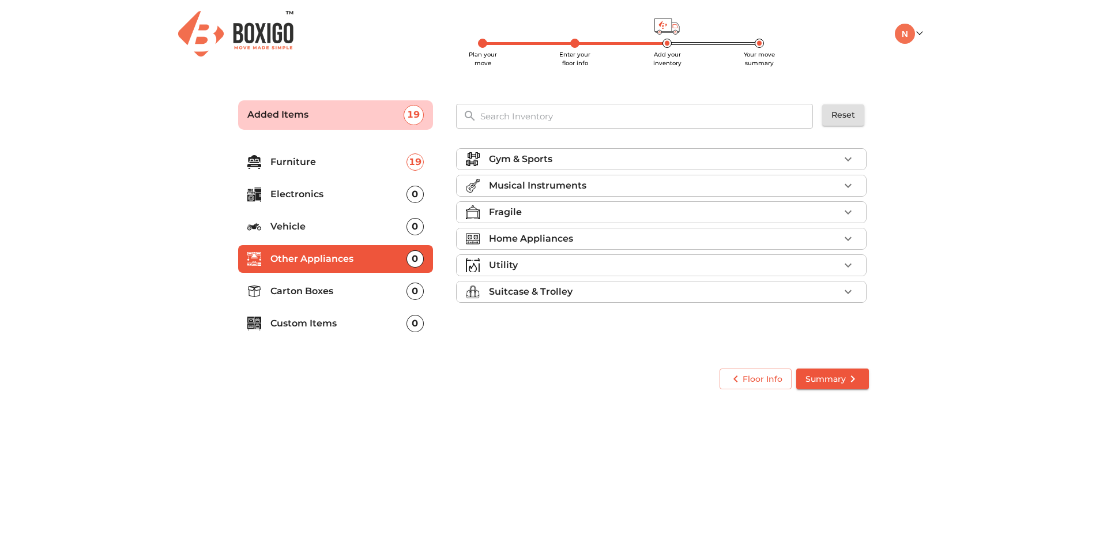
click at [327, 194] on p "Electronics" at bounding box center [338, 194] width 136 height 14
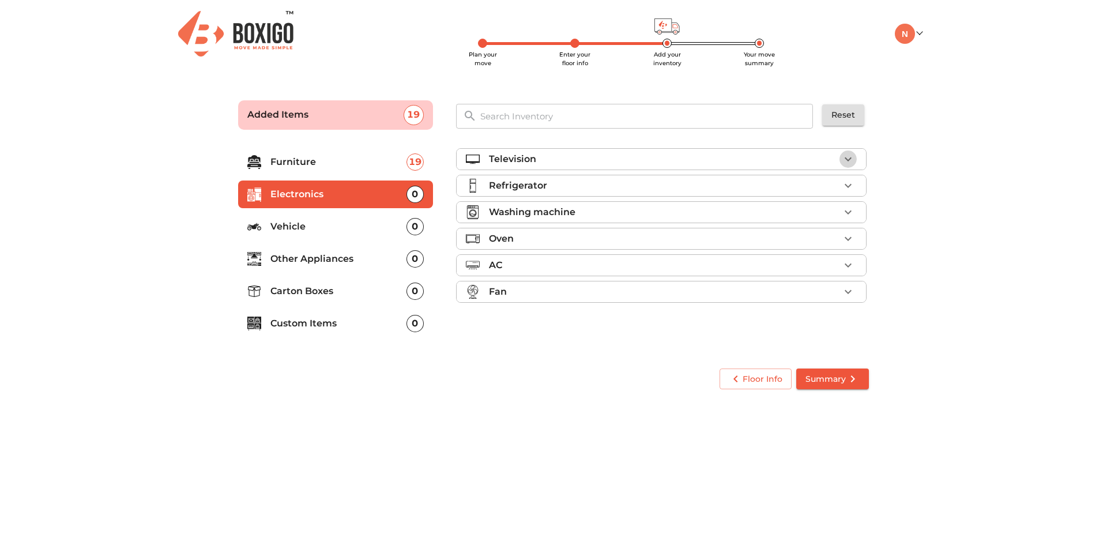
click at [854, 161] on icon "button" at bounding box center [848, 159] width 14 height 14
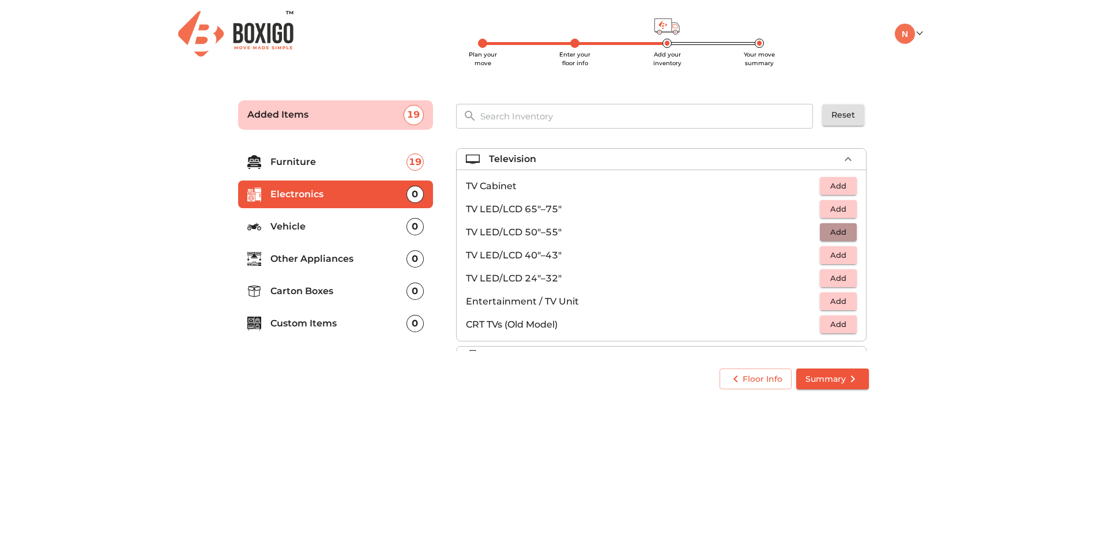
click at [836, 229] on span "Add" at bounding box center [838, 231] width 25 height 13
click at [834, 184] on span "Add" at bounding box center [838, 185] width 25 height 13
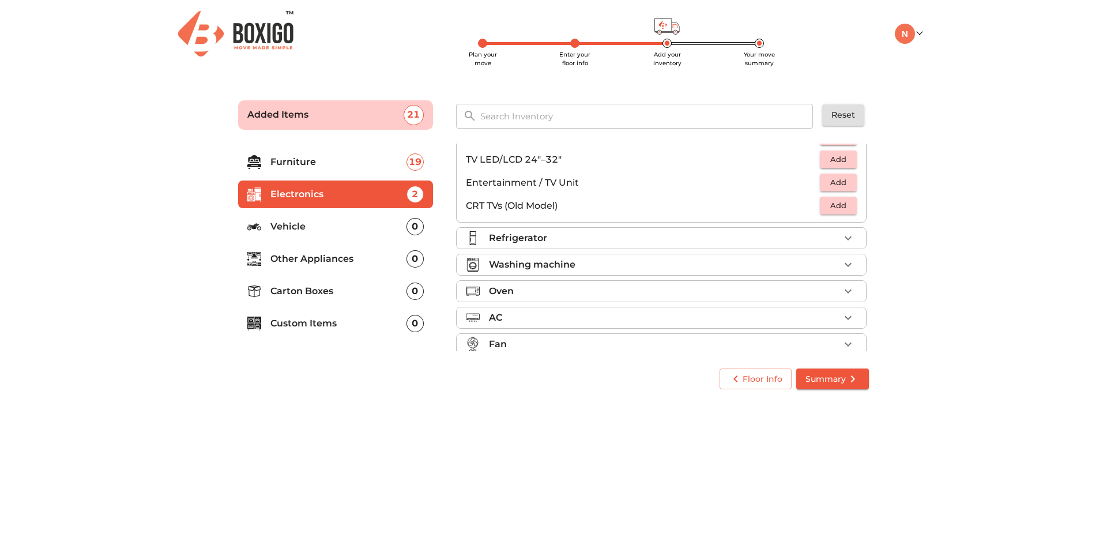
scroll to position [121, 0]
click at [845, 232] on icon "button" at bounding box center [848, 237] width 14 height 14
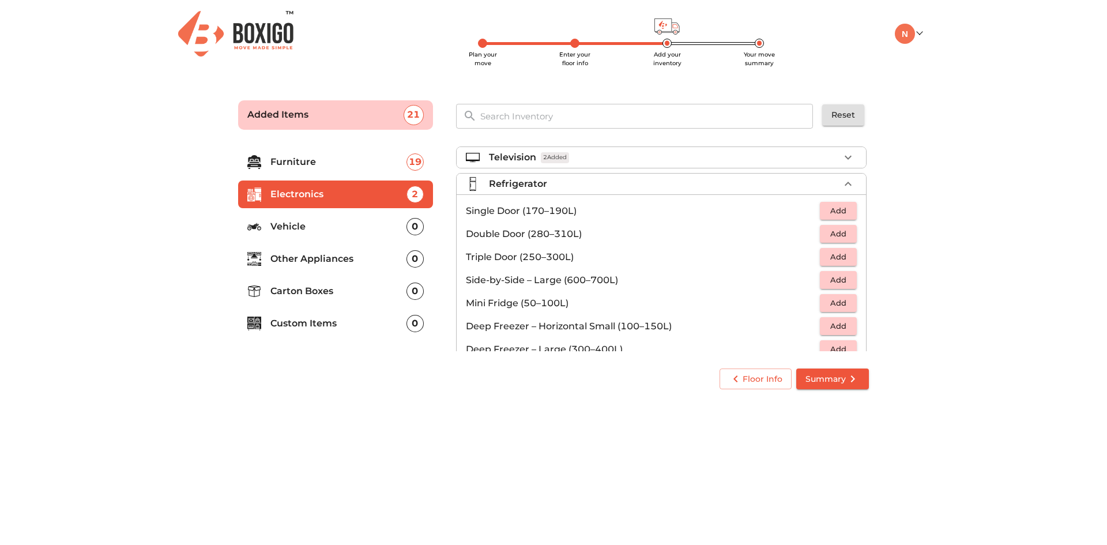
scroll to position [0, 0]
click at [836, 234] on span "Add" at bounding box center [838, 235] width 25 height 13
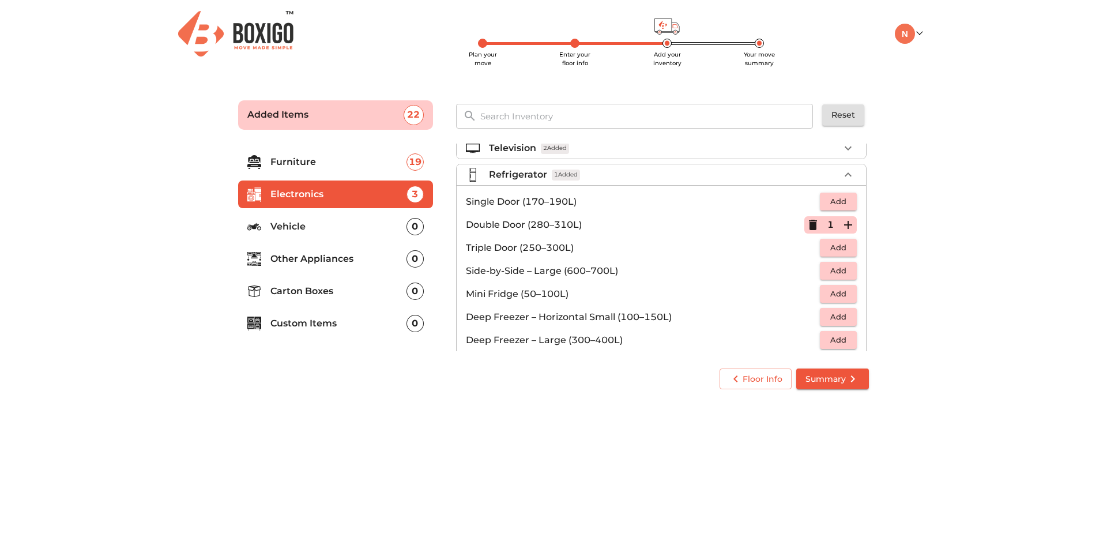
scroll to position [7, 0]
click at [841, 177] on icon "button" at bounding box center [848, 179] width 14 height 14
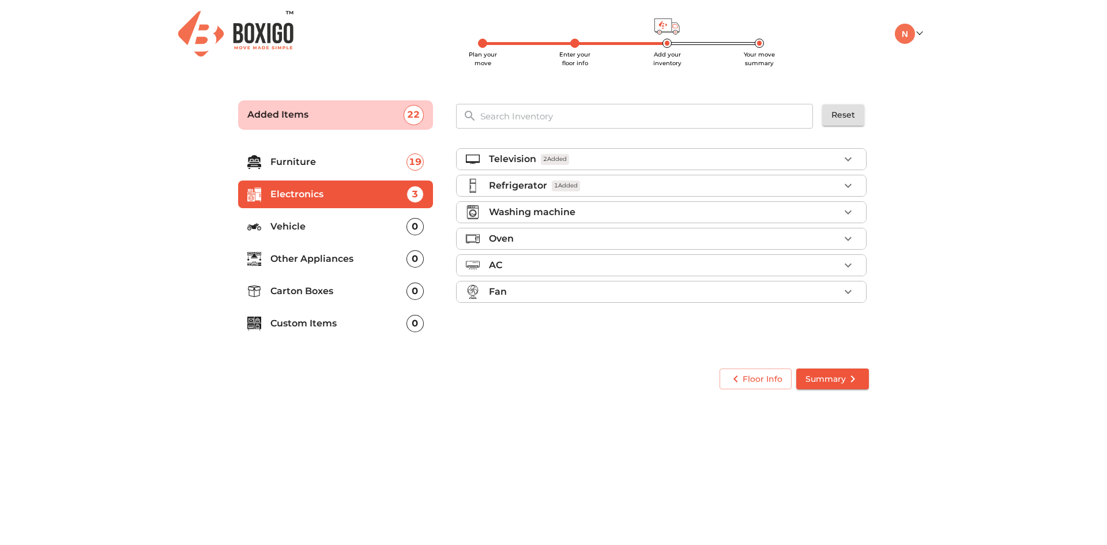
scroll to position [0, 0]
click at [848, 210] on icon "button" at bounding box center [848, 212] width 14 height 14
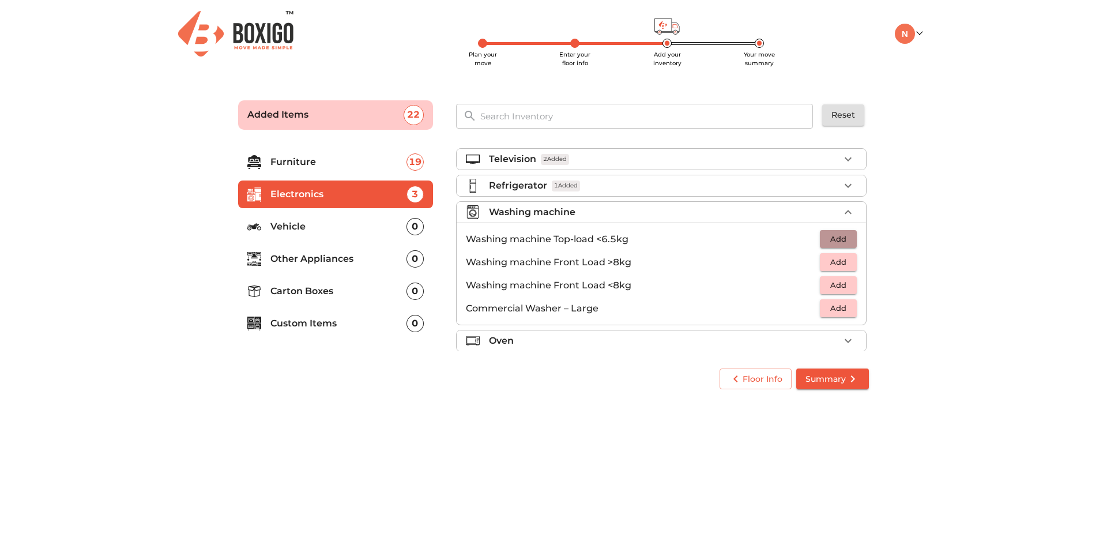
click at [832, 239] on span "Add" at bounding box center [838, 238] width 25 height 13
click at [845, 212] on icon "button" at bounding box center [848, 212] width 7 height 4
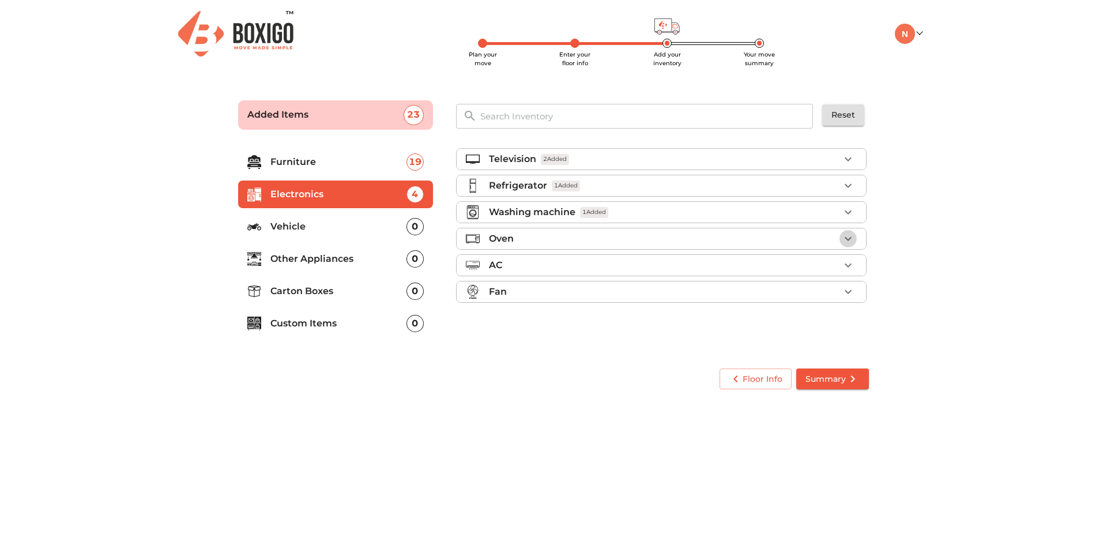
click at [852, 236] on icon "button" at bounding box center [848, 239] width 14 height 14
click at [839, 285] on span "Add" at bounding box center [838, 288] width 25 height 13
click at [844, 238] on icon "button" at bounding box center [848, 239] width 14 height 14
click at [847, 290] on icon "button" at bounding box center [848, 292] width 14 height 14
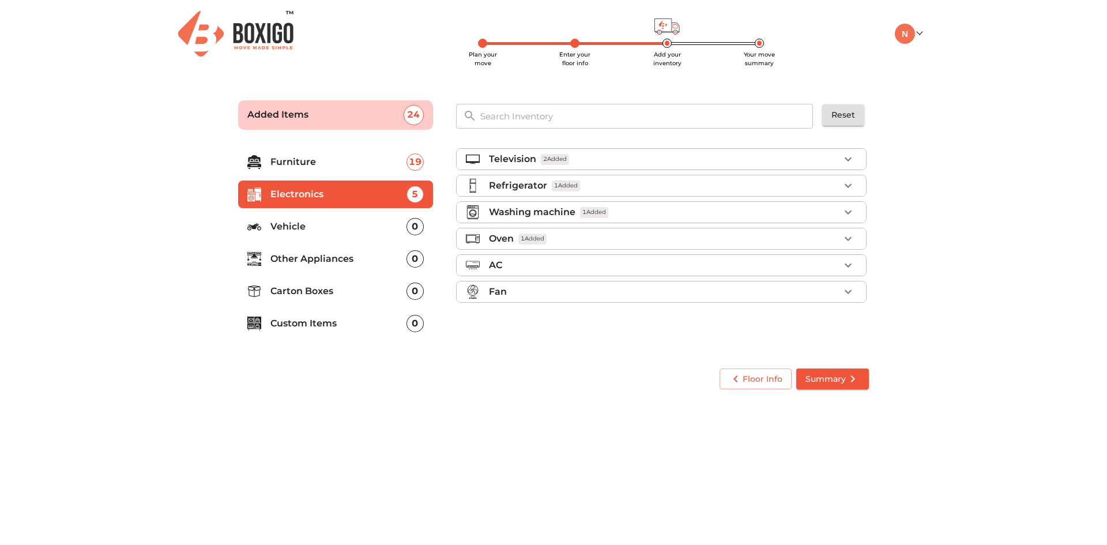
click at [347, 262] on p "Other Appliances" at bounding box center [338, 259] width 136 height 14
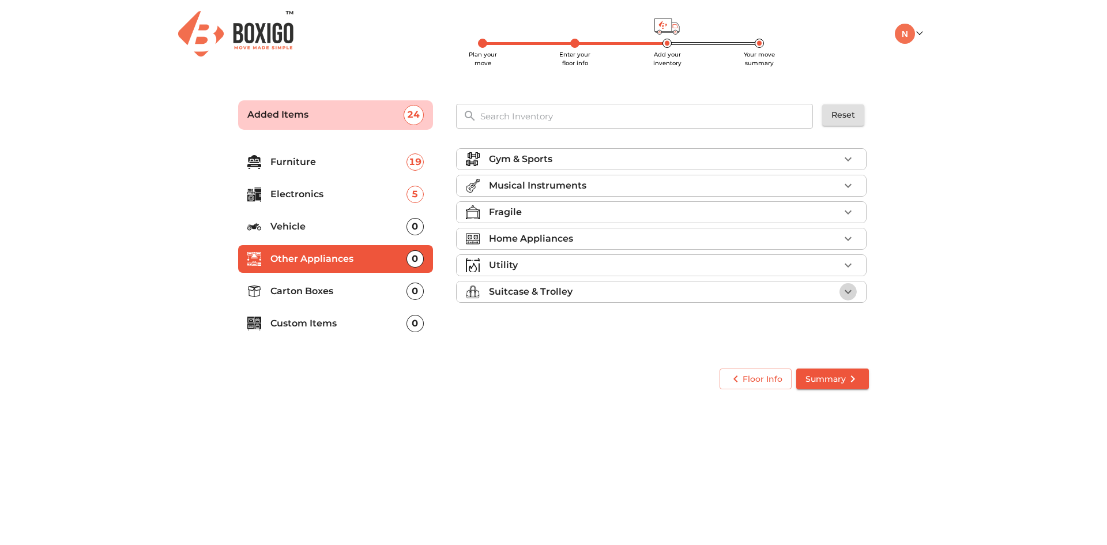
click at [849, 291] on icon "button" at bounding box center [848, 292] width 14 height 14
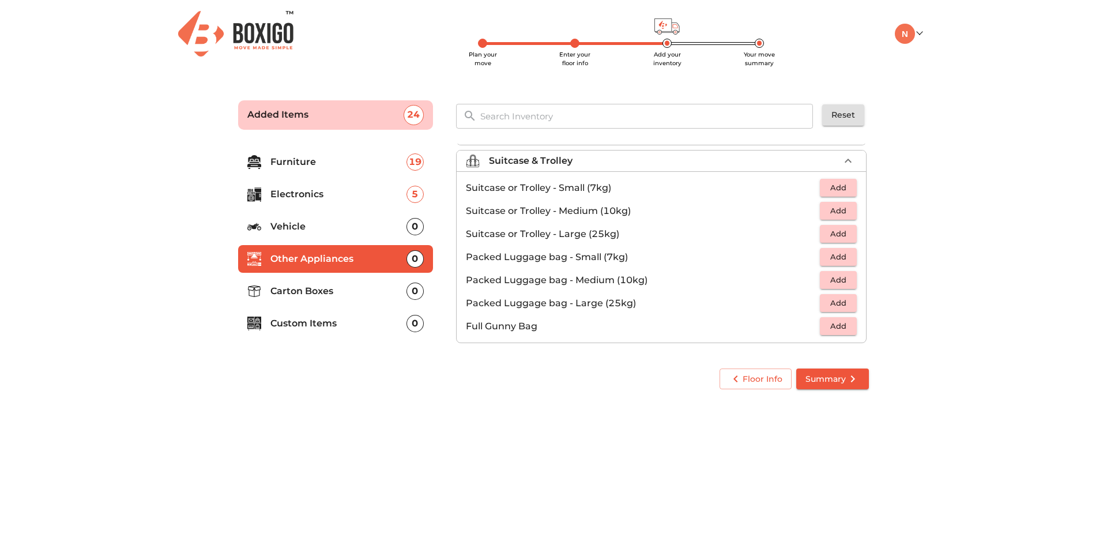
scroll to position [132, 0]
click at [839, 233] on span "Add" at bounding box center [838, 232] width 25 height 13
click at [844, 233] on icon "button" at bounding box center [848, 233] width 8 height 8
click at [840, 253] on span "Add" at bounding box center [838, 255] width 25 height 13
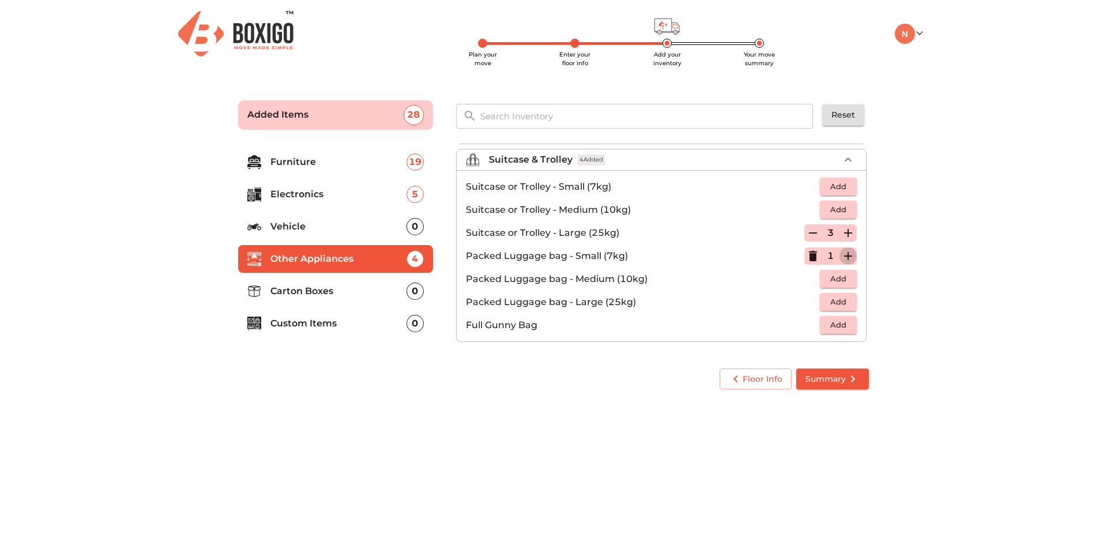
click at [841, 253] on icon "button" at bounding box center [848, 256] width 14 height 14
click at [834, 302] on span "Add" at bounding box center [838, 301] width 25 height 13
click at [845, 302] on icon "button" at bounding box center [848, 302] width 8 height 8
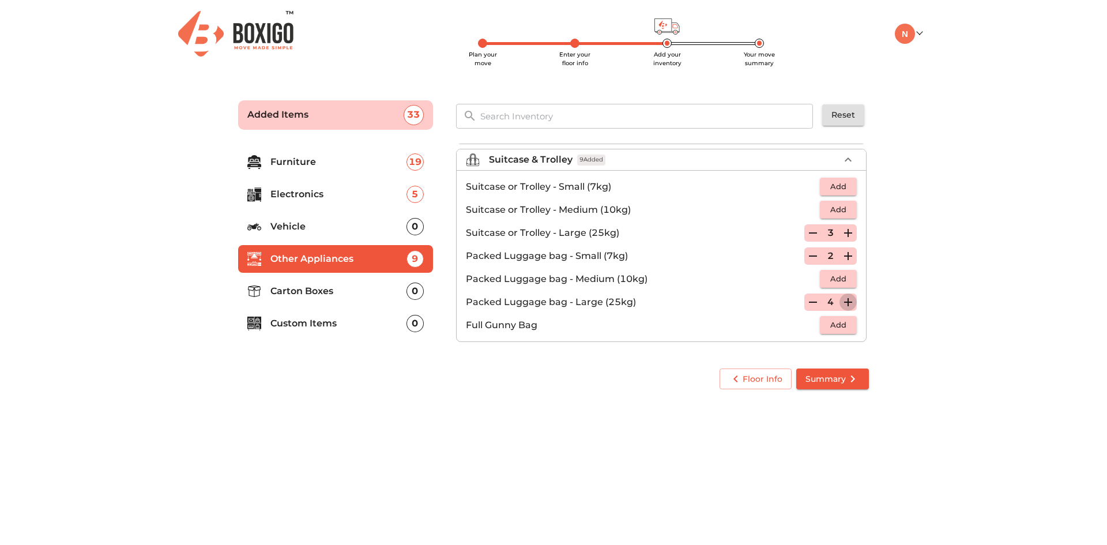
click at [845, 302] on icon "button" at bounding box center [848, 302] width 8 height 8
click at [845, 160] on icon "button" at bounding box center [848, 159] width 7 height 4
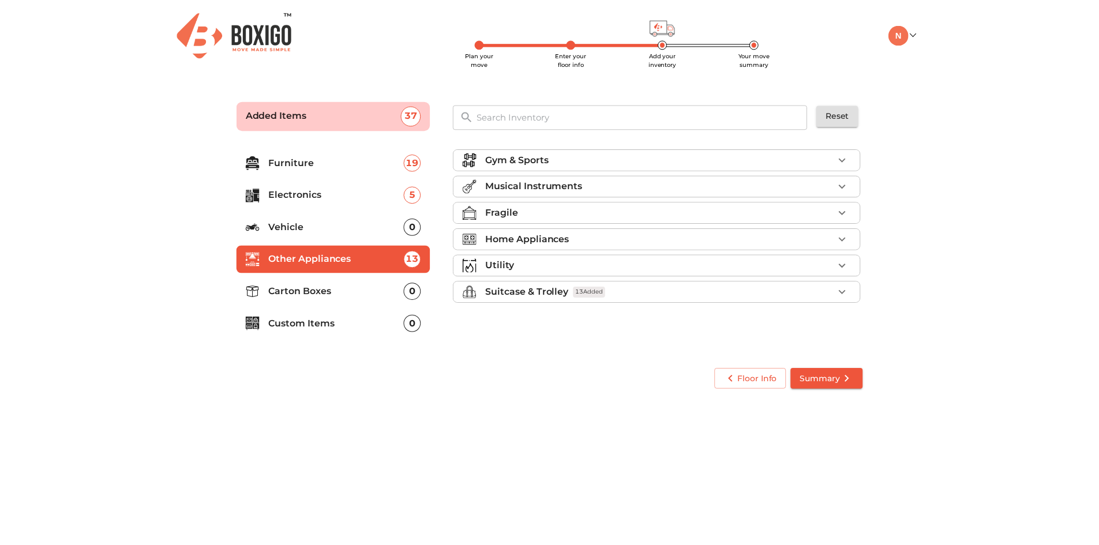
scroll to position [0, 0]
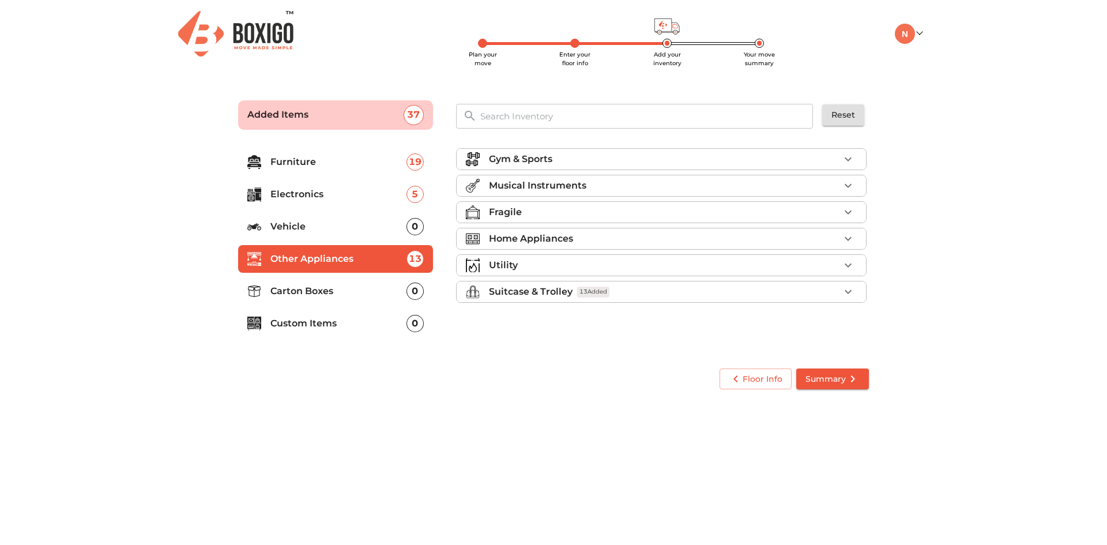
click at [413, 292] on div "0" at bounding box center [415, 291] width 17 height 17
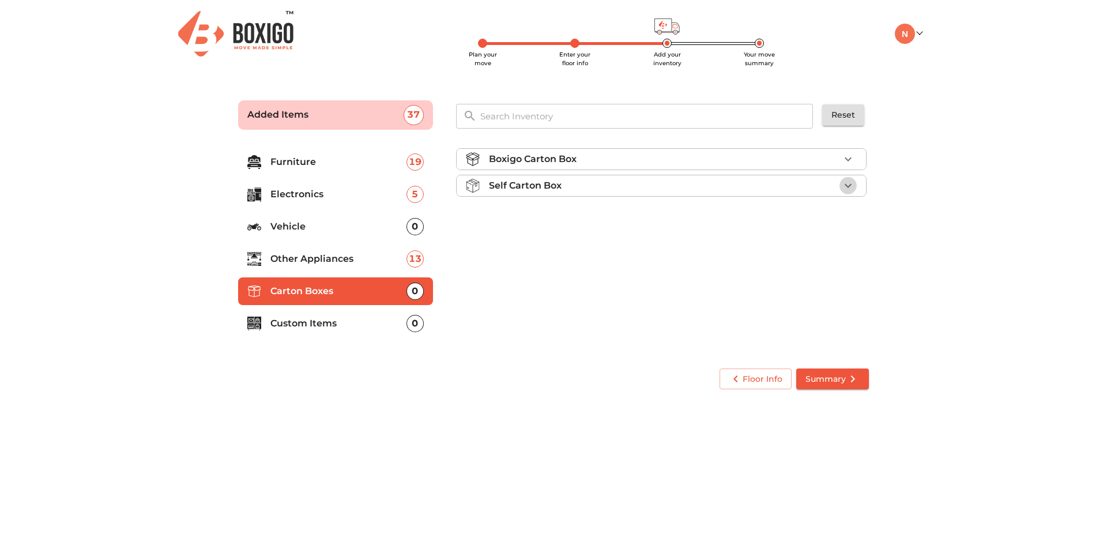
click at [851, 185] on icon "button" at bounding box center [848, 185] width 7 height 4
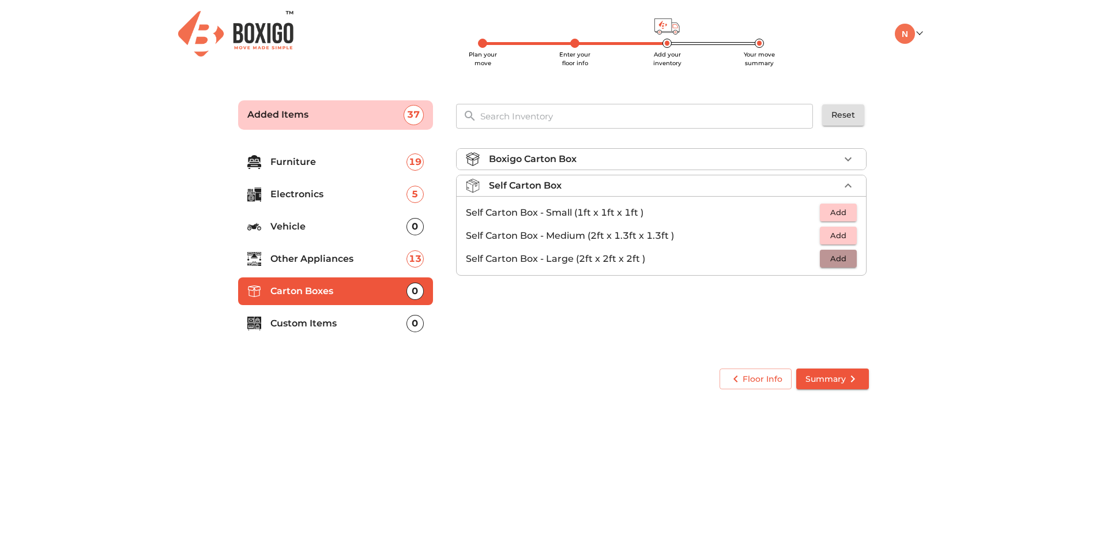
click at [845, 258] on span "Add" at bounding box center [838, 258] width 25 height 13
click at [845, 258] on icon "button" at bounding box center [848, 259] width 14 height 14
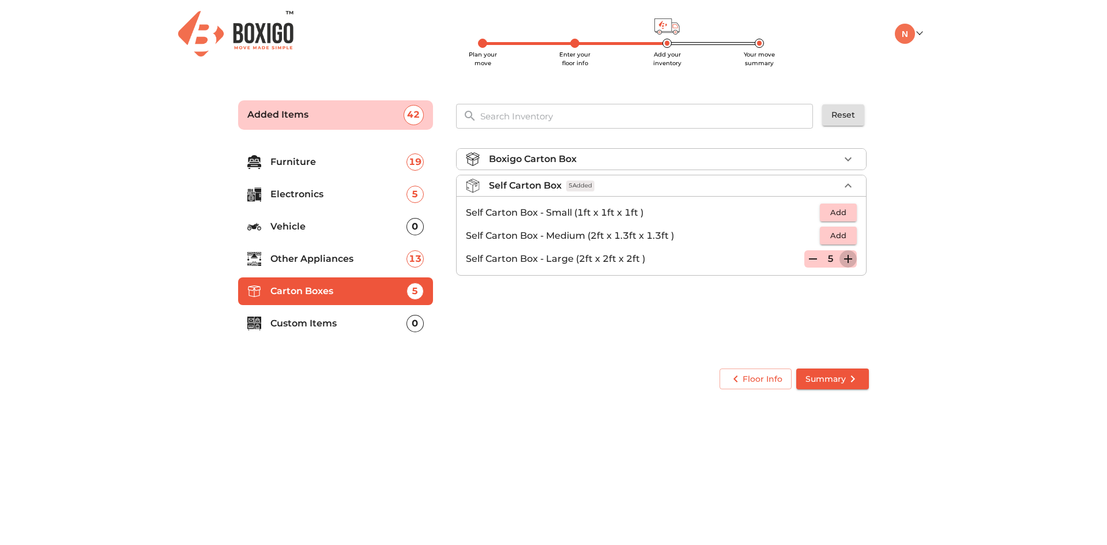
click at [845, 258] on icon "button" at bounding box center [848, 259] width 14 height 14
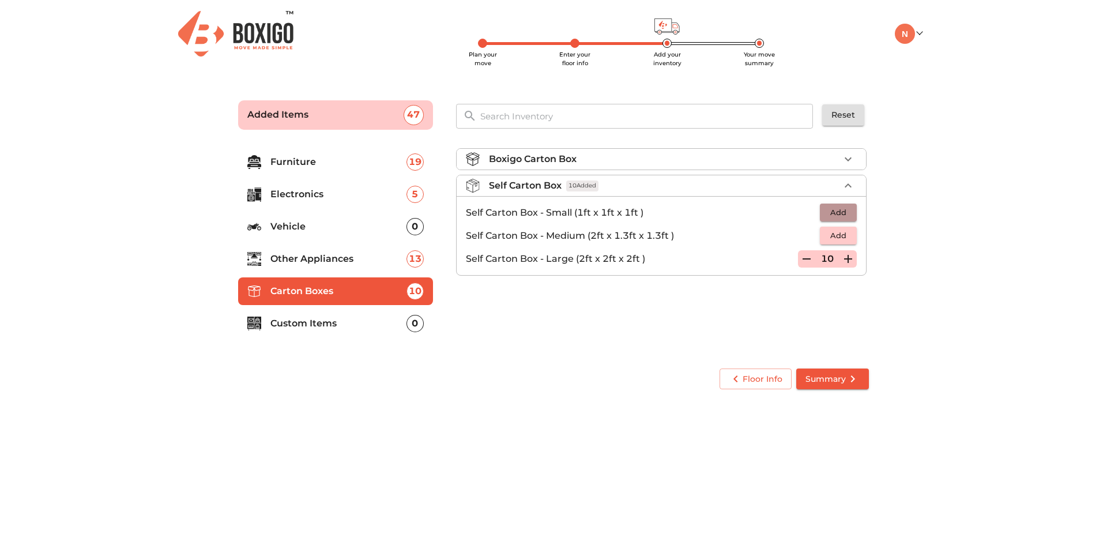
click at [840, 210] on span "Add" at bounding box center [838, 212] width 25 height 13
click at [840, 210] on button "button" at bounding box center [848, 212] width 17 height 17
click at [815, 209] on icon "button" at bounding box center [813, 213] width 14 height 14
click at [852, 159] on icon "button" at bounding box center [848, 159] width 14 height 14
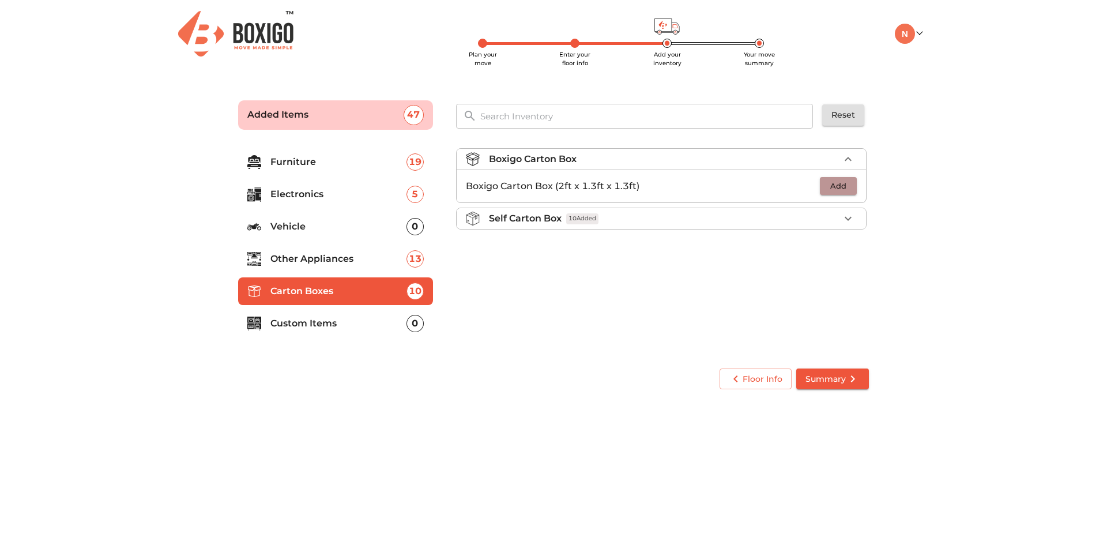
click at [845, 185] on span "Add" at bounding box center [838, 185] width 25 height 13
click at [845, 186] on icon "button" at bounding box center [848, 186] width 8 height 8
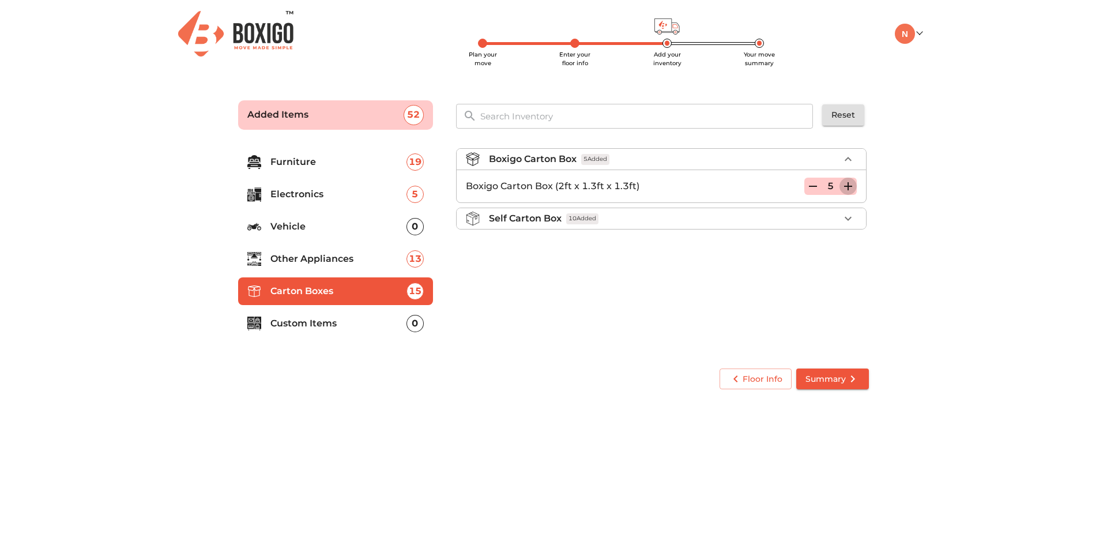
click at [845, 186] on icon "button" at bounding box center [848, 186] width 8 height 8
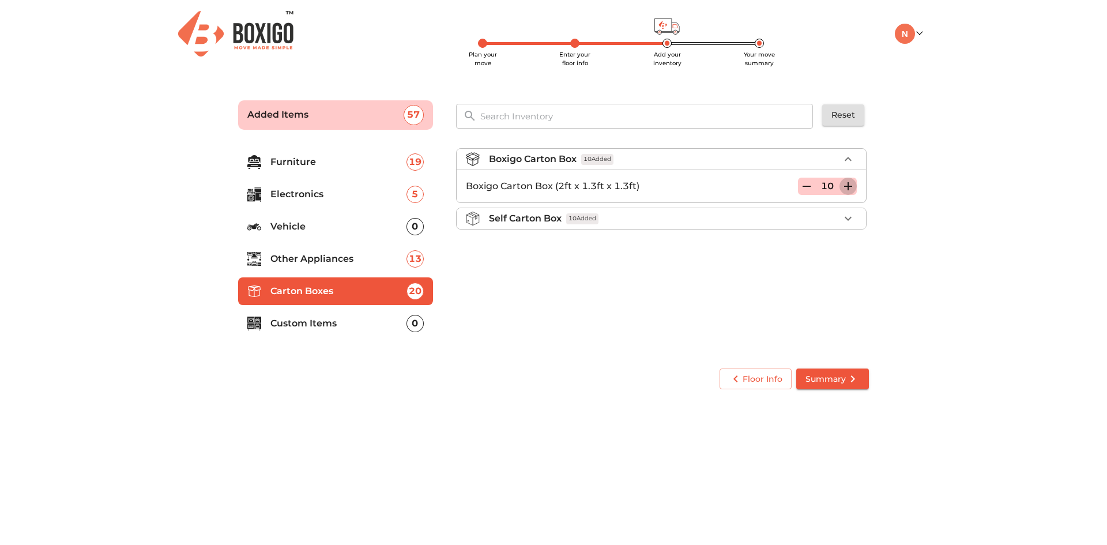
click at [845, 186] on icon "button" at bounding box center [848, 186] width 8 height 8
click at [847, 155] on icon "button" at bounding box center [848, 159] width 14 height 14
click at [322, 329] on p "Custom Items" at bounding box center [338, 324] width 136 height 14
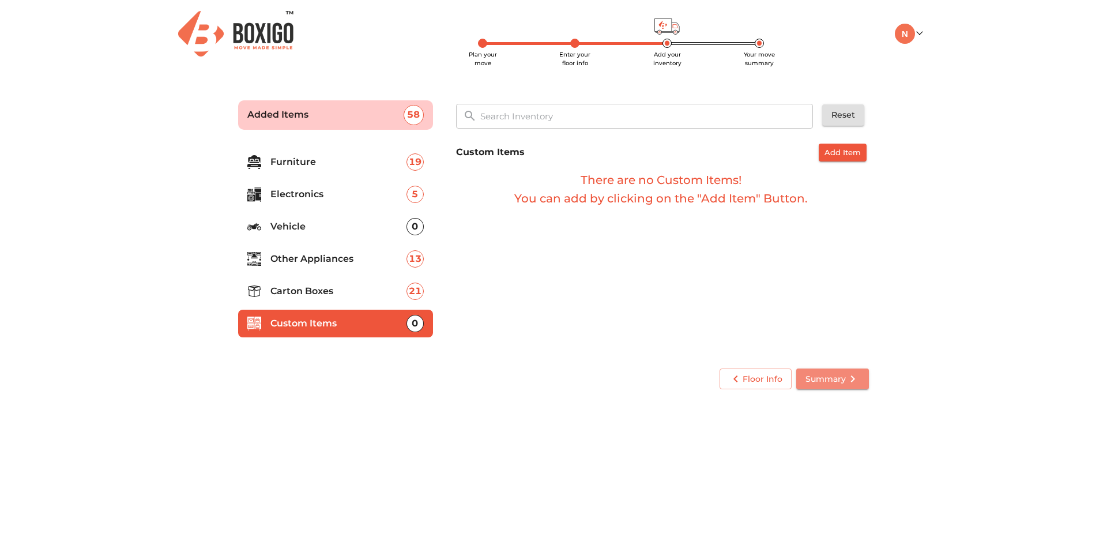
click at [834, 379] on span "Summary" at bounding box center [833, 379] width 54 height 14
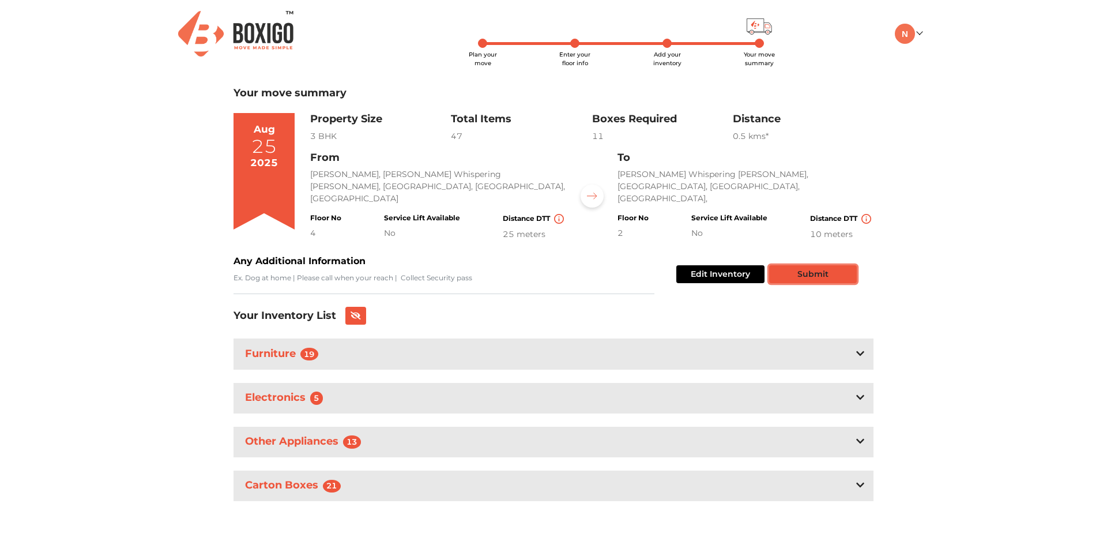
click at [801, 268] on button "Submit" at bounding box center [813, 274] width 88 height 18
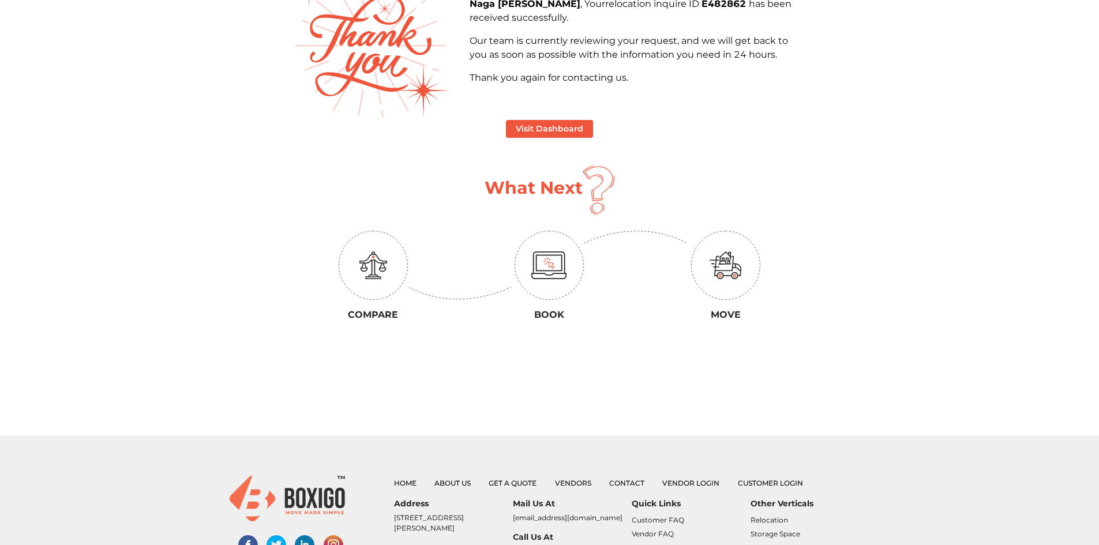
scroll to position [107, 0]
click at [545, 136] on button "Visit Dashboard" at bounding box center [549, 130] width 87 height 18
